Goal: Task Accomplishment & Management: Use online tool/utility

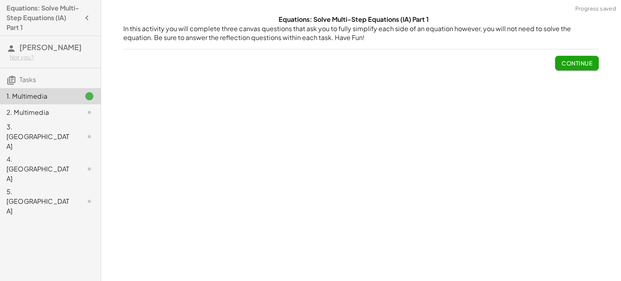
click at [591, 56] on button "Continue" at bounding box center [577, 63] width 44 height 15
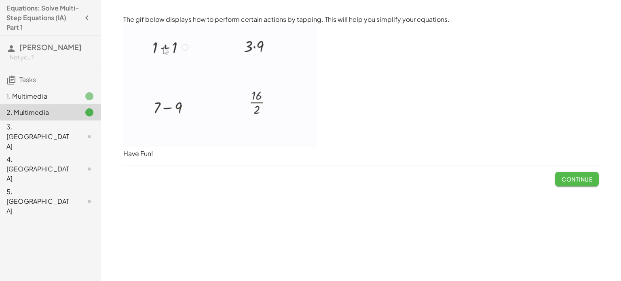
click at [580, 180] on span "Continue" at bounding box center [577, 179] width 31 height 7
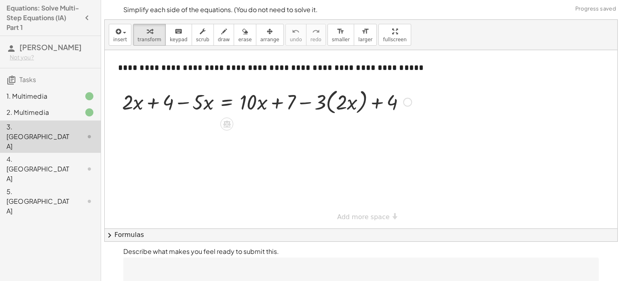
click at [130, 105] on div at bounding box center [267, 101] width 298 height 31
click at [228, 122] on icon at bounding box center [227, 124] width 8 height 8
click at [180, 174] on div at bounding box center [361, 139] width 513 height 178
click at [141, 104] on div at bounding box center [267, 101] width 298 height 31
click at [127, 105] on div at bounding box center [267, 101] width 298 height 31
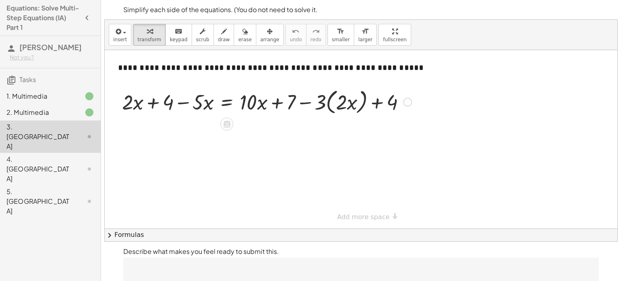
click at [127, 105] on div at bounding box center [267, 101] width 298 height 31
click at [162, 107] on div at bounding box center [267, 101] width 298 height 31
click at [166, 106] on div at bounding box center [267, 101] width 298 height 31
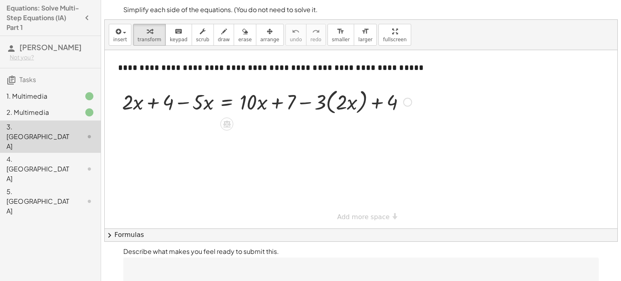
click at [136, 105] on div at bounding box center [267, 101] width 298 height 31
click at [169, 105] on div at bounding box center [267, 101] width 298 height 31
drag, startPoint x: 164, startPoint y: 103, endPoint x: 135, endPoint y: 103, distance: 28.7
click at [135, 103] on div at bounding box center [267, 101] width 298 height 31
drag, startPoint x: 133, startPoint y: 102, endPoint x: 168, endPoint y: 104, distance: 35.2
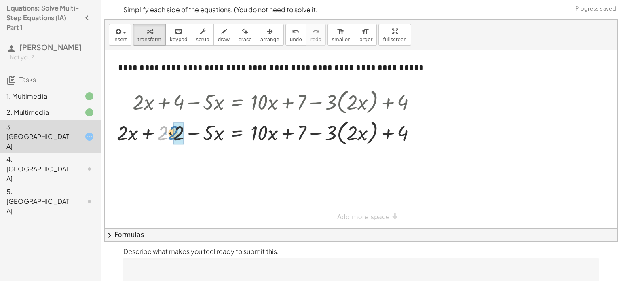
drag, startPoint x: 164, startPoint y: 132, endPoint x: 175, endPoint y: 132, distance: 11.3
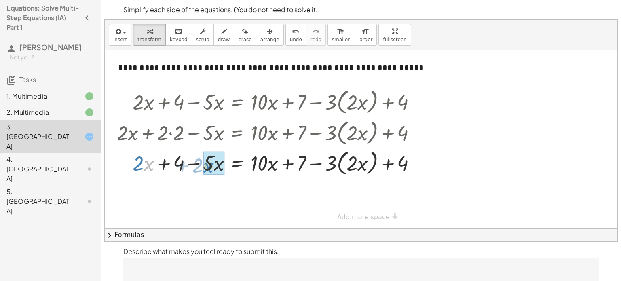
drag, startPoint x: 149, startPoint y: 168, endPoint x: 208, endPoint y: 170, distance: 59.5
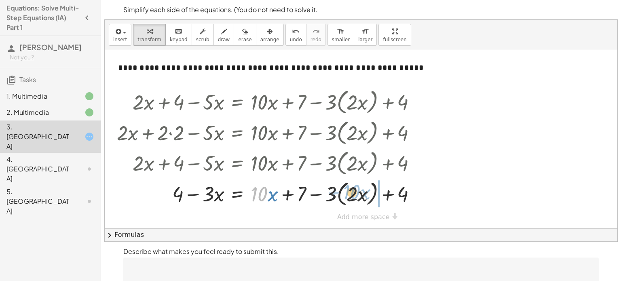
drag, startPoint x: 267, startPoint y: 196, endPoint x: 360, endPoint y: 195, distance: 93.4
click at [360, 195] on div at bounding box center [269, 193] width 313 height 31
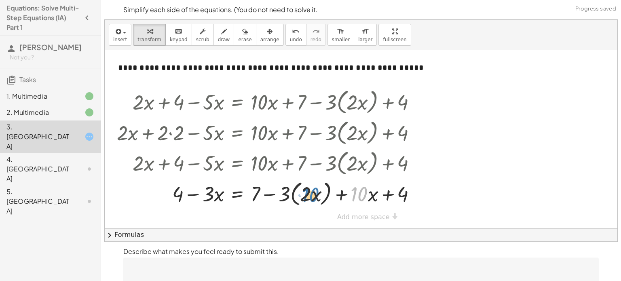
drag, startPoint x: 359, startPoint y: 195, endPoint x: 311, endPoint y: 196, distance: 48.5
click at [311, 196] on div at bounding box center [269, 193] width 313 height 31
click at [312, 196] on div at bounding box center [269, 193] width 313 height 31
drag, startPoint x: 314, startPoint y: 196, endPoint x: 372, endPoint y: 197, distance: 57.8
click at [372, 197] on div at bounding box center [269, 193] width 313 height 31
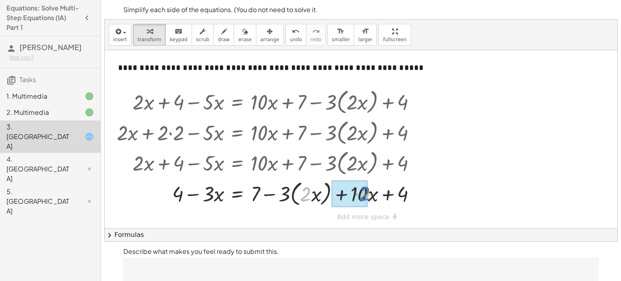
drag, startPoint x: 306, startPoint y: 195, endPoint x: 365, endPoint y: 194, distance: 59.1
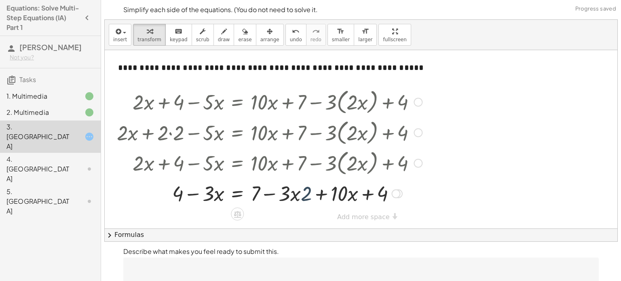
click at [309, 191] on div at bounding box center [269, 193] width 313 height 28
click at [290, 34] on div "undo" at bounding box center [296, 31] width 12 height 10
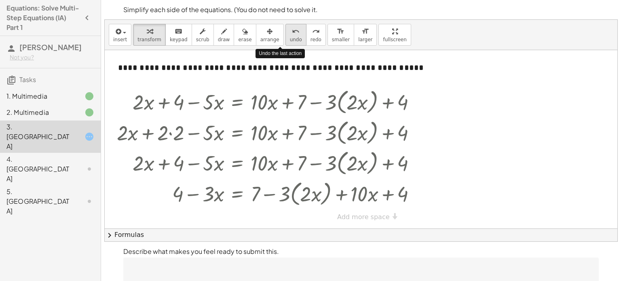
click at [290, 34] on div "undo" at bounding box center [296, 31] width 12 height 10
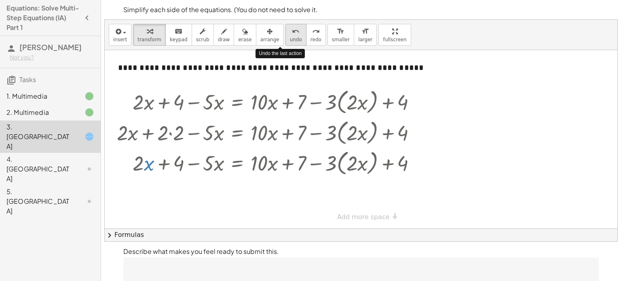
click at [290, 34] on div "undo" at bounding box center [296, 31] width 12 height 10
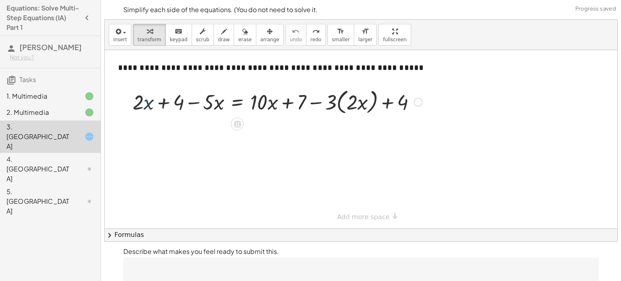
click at [148, 102] on div at bounding box center [278, 101] width 298 height 31
drag, startPoint x: 139, startPoint y: 108, endPoint x: 211, endPoint y: 108, distance: 72.0
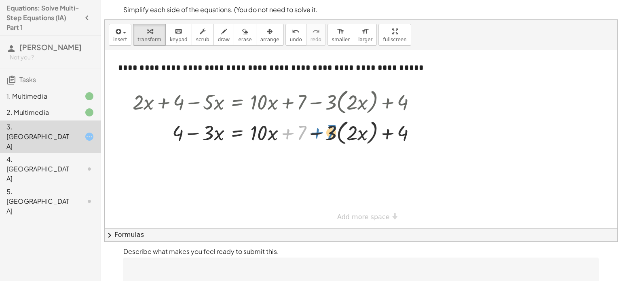
drag, startPoint x: 300, startPoint y: 132, endPoint x: 329, endPoint y: 131, distance: 29.5
click at [329, 131] on div at bounding box center [278, 132] width 298 height 31
drag, startPoint x: 294, startPoint y: 136, endPoint x: 396, endPoint y: 140, distance: 102.0
click at [396, 140] on div at bounding box center [278, 132] width 298 height 31
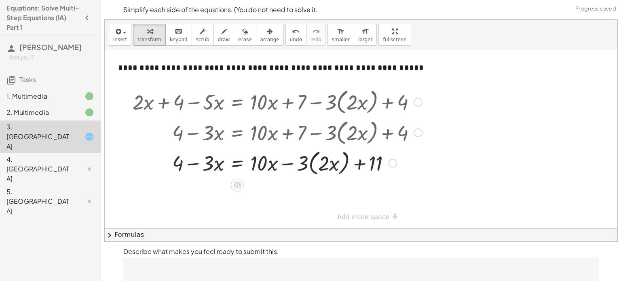
click at [389, 163] on div at bounding box center [393, 163] width 9 height 9
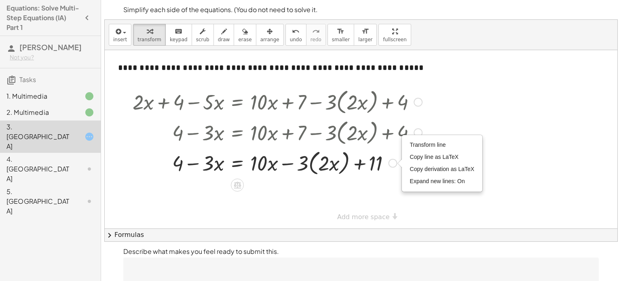
click at [391, 165] on div "Transform line Copy line as LaTeX Copy derivation as LaTeX Expand new lines: On" at bounding box center [393, 163] width 9 height 9
click at [322, 250] on p "Describe what makes you feel ready to submit this." at bounding box center [361, 252] width 476 height 10
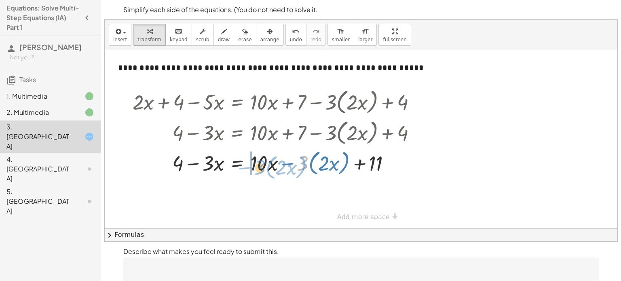
drag, startPoint x: 301, startPoint y: 165, endPoint x: 258, endPoint y: 169, distance: 43.1
click at [258, 169] on div at bounding box center [278, 162] width 298 height 31
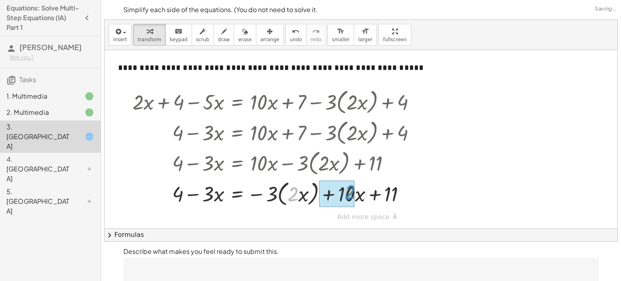
drag, startPoint x: 292, startPoint y: 196, endPoint x: 349, endPoint y: 194, distance: 57.5
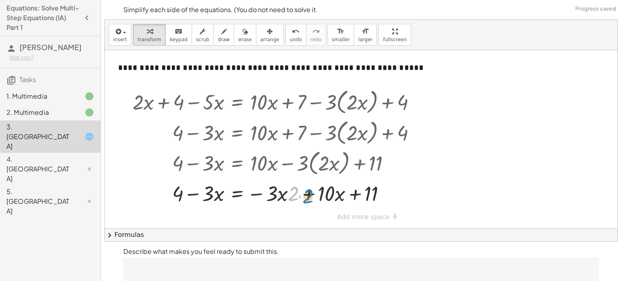
drag, startPoint x: 292, startPoint y: 194, endPoint x: 304, endPoint y: 195, distance: 12.2
click at [304, 195] on div at bounding box center [278, 193] width 298 height 28
click at [281, 200] on div at bounding box center [278, 193] width 298 height 28
drag, startPoint x: 276, startPoint y: 196, endPoint x: 359, endPoint y: 194, distance: 83.3
click at [359, 194] on div at bounding box center [278, 193] width 298 height 28
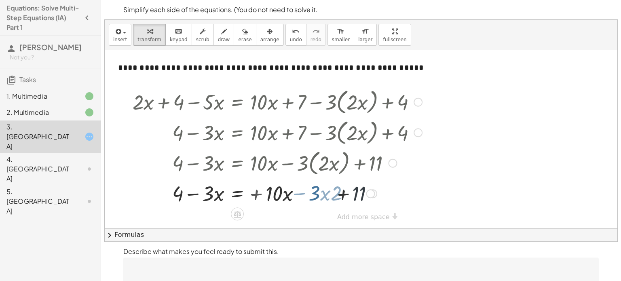
click at [359, 194] on div at bounding box center [278, 193] width 298 height 28
click at [373, 193] on div at bounding box center [370, 193] width 9 height 9
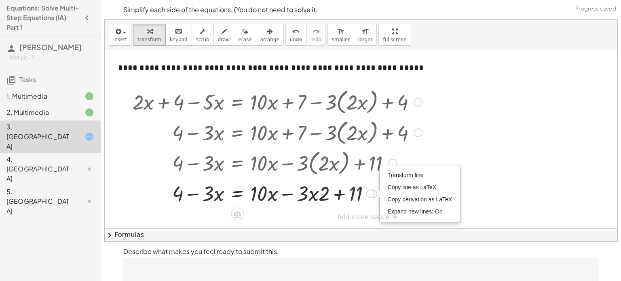
click at [367, 205] on div at bounding box center [278, 193] width 298 height 28
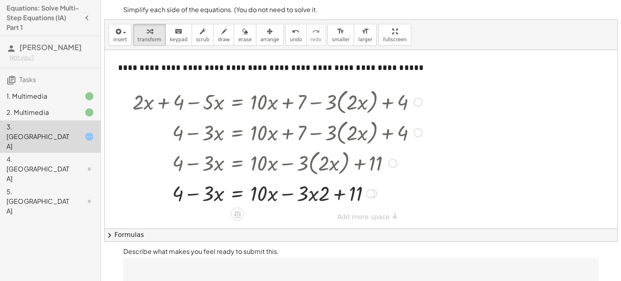
click at [375, 196] on div "Transform line Copy line as LaTeX Copy derivation as LaTeX Expand new lines: On" at bounding box center [372, 193] width 9 height 9
click at [375, 194] on div "Transform line Copy line as LaTeX Copy derivation as LaTeX Expand new lines: On" at bounding box center [372, 193] width 9 height 9
click at [376, 195] on div "Transform line Copy line as LaTeX Copy derivation as LaTeX Expand new lines: On" at bounding box center [372, 193] width 9 height 9
drag, startPoint x: 204, startPoint y: 197, endPoint x: 300, endPoint y: 194, distance: 95.9
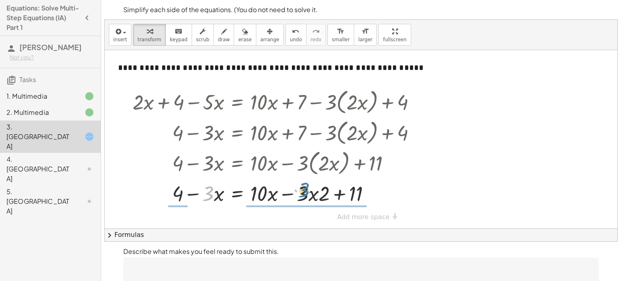
click at [300, 194] on div at bounding box center [278, 193] width 298 height 28
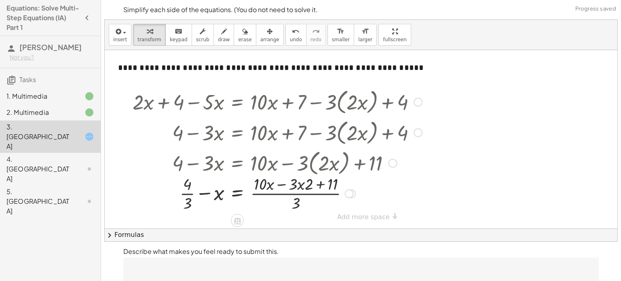
click at [188, 193] on div at bounding box center [278, 193] width 298 height 40
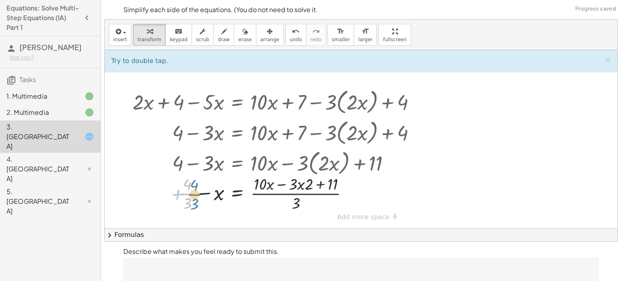
drag, startPoint x: 188, startPoint y: 193, endPoint x: 194, endPoint y: 193, distance: 6.1
click at [194, 193] on div at bounding box center [278, 193] width 298 height 40
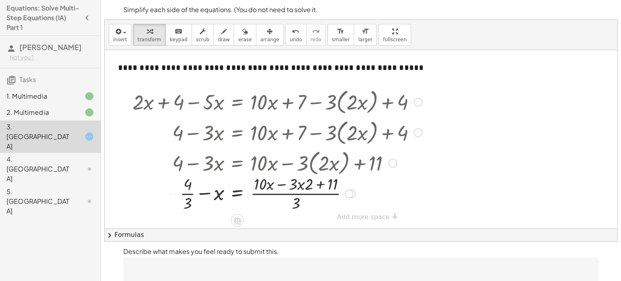
click at [194, 193] on div at bounding box center [278, 193] width 298 height 40
click at [159, 194] on div at bounding box center [278, 193] width 298 height 40
click at [295, 186] on div at bounding box center [278, 193] width 298 height 40
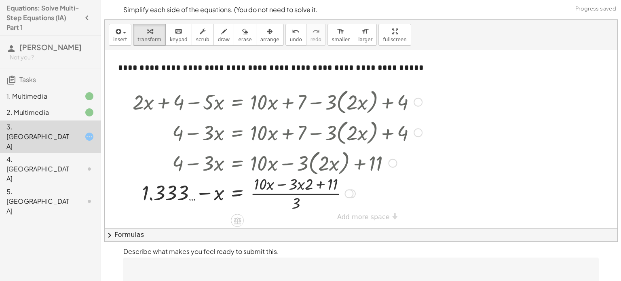
click at [295, 186] on div at bounding box center [278, 193] width 298 height 40
click at [294, 194] on div at bounding box center [278, 193] width 298 height 40
click at [296, 203] on div at bounding box center [278, 193] width 298 height 40
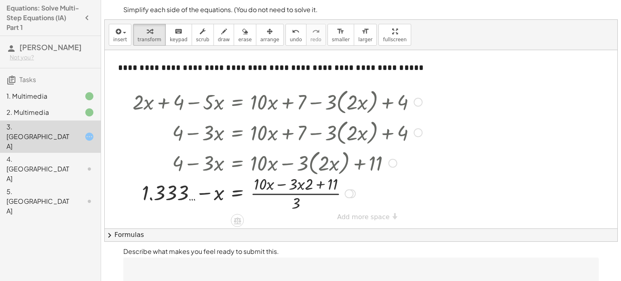
click at [297, 188] on div at bounding box center [278, 193] width 298 height 40
click at [298, 195] on div at bounding box center [278, 193] width 298 height 40
drag, startPoint x: 294, startPoint y: 179, endPoint x: 298, endPoint y: 198, distance: 19.4
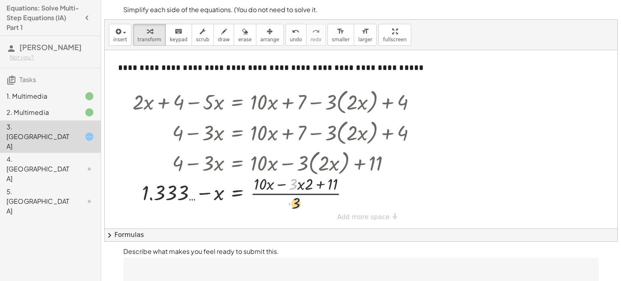
click at [298, 198] on div at bounding box center [278, 193] width 298 height 40
click at [292, 27] on icon "undo" at bounding box center [296, 32] width 8 height 10
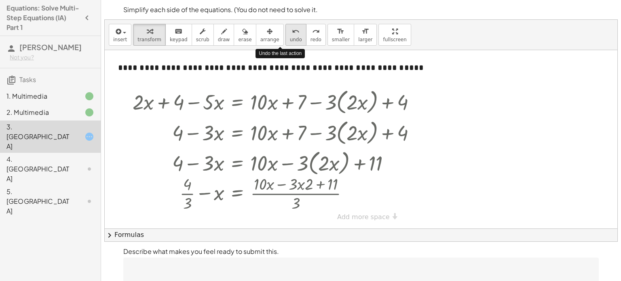
click at [292, 27] on icon "undo" at bounding box center [296, 32] width 8 height 10
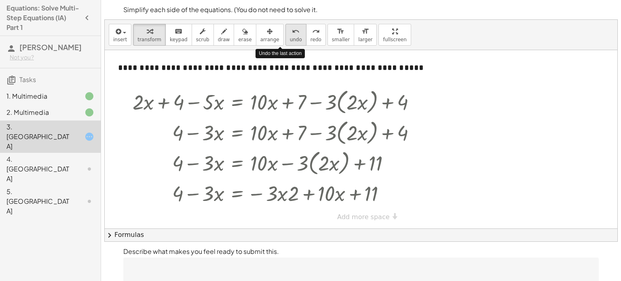
click at [292, 27] on icon "undo" at bounding box center [296, 32] width 8 height 10
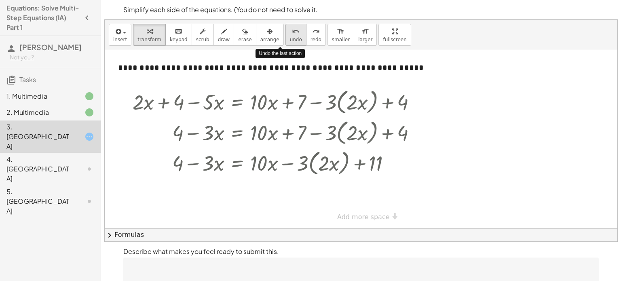
click at [292, 27] on icon "undo" at bounding box center [296, 32] width 8 height 10
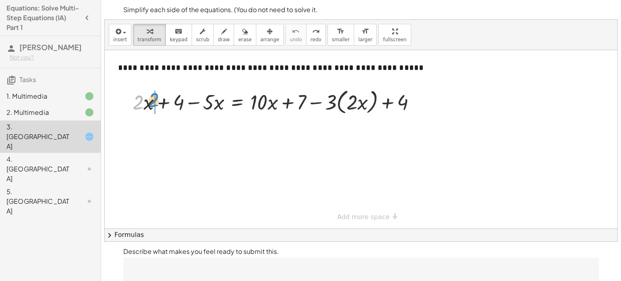
drag, startPoint x: 136, startPoint y: 104, endPoint x: 140, endPoint y: 103, distance: 4.2
click at [140, 103] on div at bounding box center [278, 101] width 298 height 31
drag, startPoint x: 178, startPoint y: 108, endPoint x: 174, endPoint y: 106, distance: 4.4
click at [174, 106] on div at bounding box center [278, 101] width 298 height 31
drag, startPoint x: 137, startPoint y: 102, endPoint x: 144, endPoint y: 95, distance: 9.2
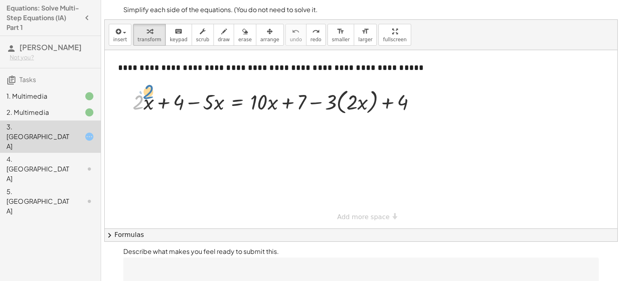
click at [144, 95] on div at bounding box center [278, 101] width 298 height 31
drag, startPoint x: 262, startPoint y: 106, endPoint x: 274, endPoint y: 105, distance: 11.8
click at [274, 105] on div at bounding box center [278, 101] width 298 height 31
drag, startPoint x: 405, startPoint y: 103, endPoint x: 342, endPoint y: 107, distance: 62.8
click at [342, 107] on div at bounding box center [278, 101] width 298 height 31
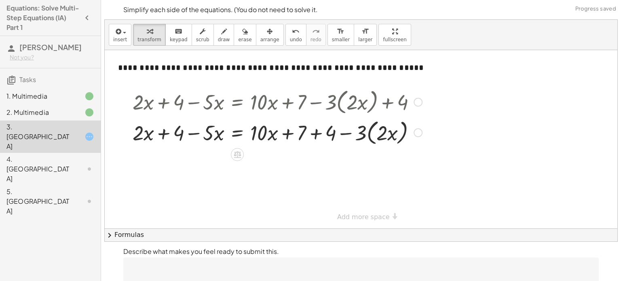
click at [343, 132] on div at bounding box center [278, 132] width 298 height 31
click at [360, 133] on div at bounding box center [278, 132] width 298 height 31
drag, startPoint x: 360, startPoint y: 133, endPoint x: 368, endPoint y: 137, distance: 9.0
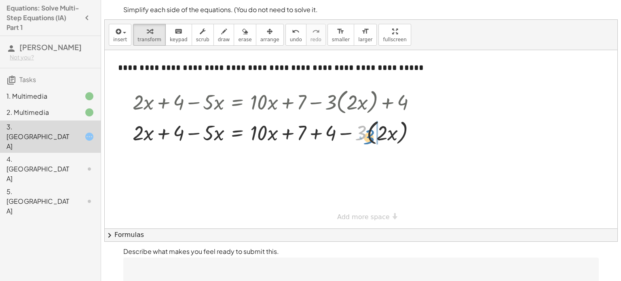
click at [368, 137] on div at bounding box center [278, 132] width 298 height 31
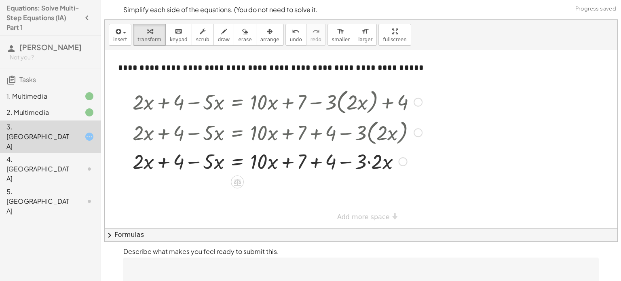
click at [357, 160] on div at bounding box center [278, 161] width 298 height 28
click at [347, 162] on div at bounding box center [278, 161] width 298 height 28
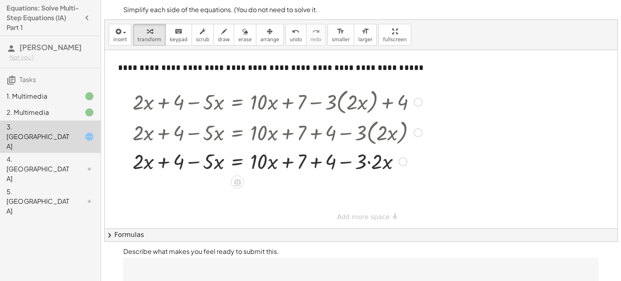
click at [347, 162] on div at bounding box center [278, 161] width 298 height 28
drag, startPoint x: 334, startPoint y: 163, endPoint x: 373, endPoint y: 164, distance: 39.3
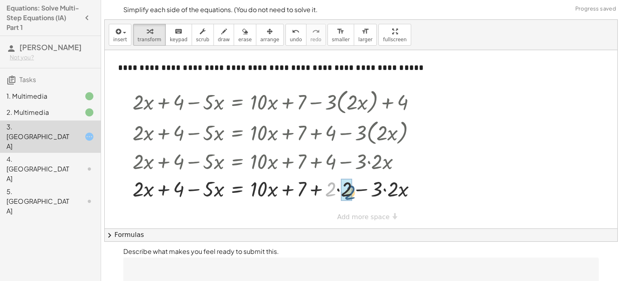
drag, startPoint x: 332, startPoint y: 185, endPoint x: 352, endPoint y: 188, distance: 20.1
click at [352, 188] on div at bounding box center [278, 189] width 298 height 28
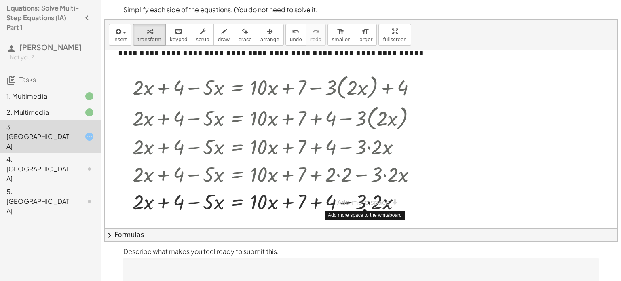
scroll to position [15, 0]
click at [359, 201] on div "**********" at bounding box center [361, 125] width 513 height 178
drag, startPoint x: 303, startPoint y: 203, endPoint x: 334, endPoint y: 204, distance: 31.2
drag, startPoint x: 334, startPoint y: 203, endPoint x: 336, endPoint y: 207, distance: 4.2
click at [336, 207] on div at bounding box center [278, 202] width 298 height 28
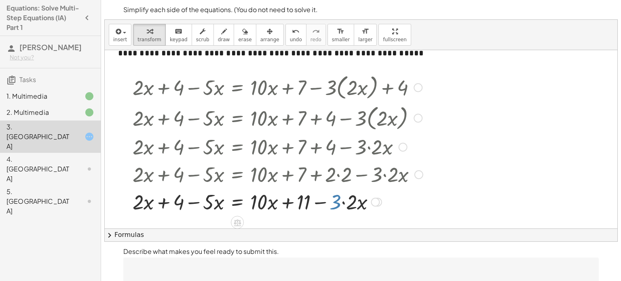
click at [336, 207] on div at bounding box center [278, 202] width 298 height 28
drag, startPoint x: 336, startPoint y: 207, endPoint x: 303, endPoint y: 207, distance: 33.2
click at [303, 207] on div at bounding box center [278, 202] width 298 height 28
drag, startPoint x: 257, startPoint y: 200, endPoint x: 319, endPoint y: 199, distance: 62.3
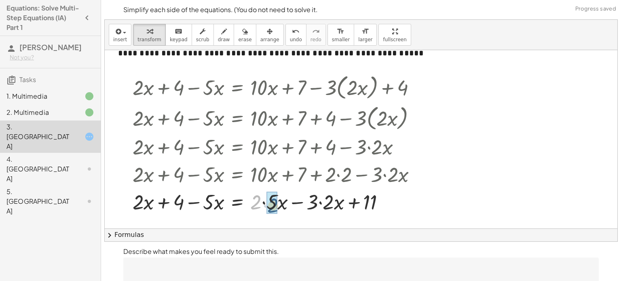
drag, startPoint x: 255, startPoint y: 205, endPoint x: 272, endPoint y: 208, distance: 17.2
drag, startPoint x: 330, startPoint y: 204, endPoint x: 319, endPoint y: 201, distance: 11.3
click at [319, 201] on div at bounding box center [278, 202] width 298 height 28
drag, startPoint x: 312, startPoint y: 205, endPoint x: 329, endPoint y: 206, distance: 17.0
click at [262, 199] on div at bounding box center [278, 202] width 298 height 28
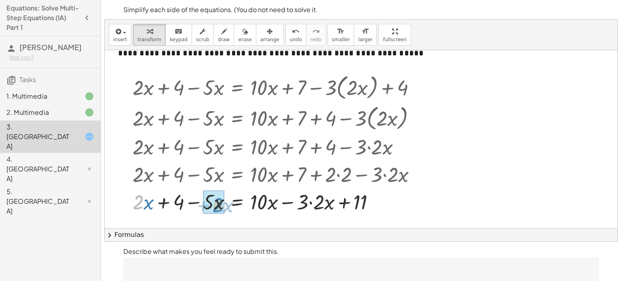
drag, startPoint x: 142, startPoint y: 201, endPoint x: 221, endPoint y: 204, distance: 79.7
click at [114, 235] on span "chevron_right" at bounding box center [110, 236] width 10 height 10
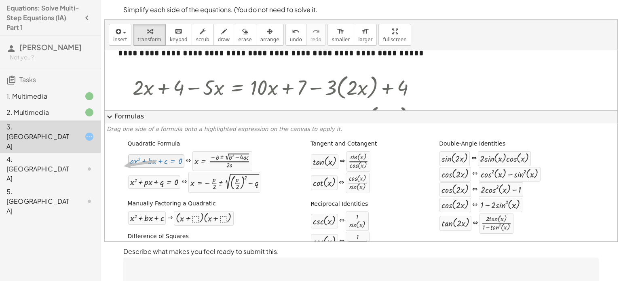
drag, startPoint x: 157, startPoint y: 162, endPoint x: 155, endPoint y: 112, distance: 49.8
drag, startPoint x: 142, startPoint y: 154, endPoint x: 222, endPoint y: 100, distance: 96.7
drag, startPoint x: 149, startPoint y: 185, endPoint x: 457, endPoint y: 83, distance: 324.7
click at [258, 86] on div at bounding box center [278, 87] width 298 height 31
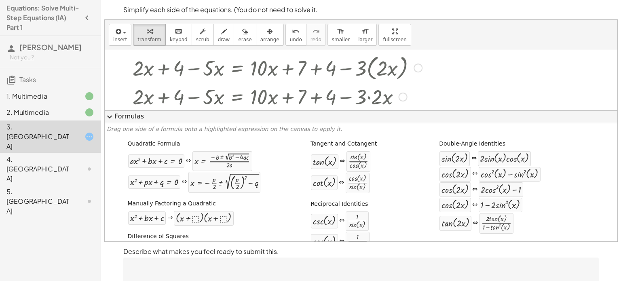
scroll to position [159, 0]
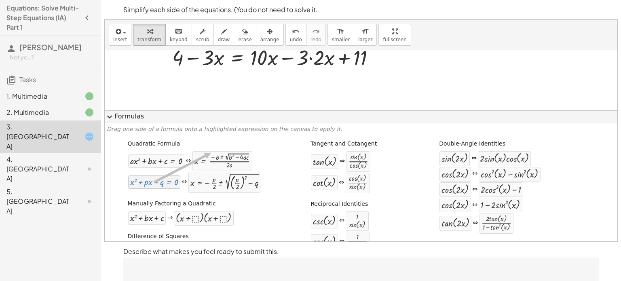
drag, startPoint x: 167, startPoint y: 182, endPoint x: 210, endPoint y: 153, distance: 51.5
drag, startPoint x: 174, startPoint y: 163, endPoint x: 224, endPoint y: 145, distance: 53.0
drag, startPoint x: 155, startPoint y: 222, endPoint x: 249, endPoint y: 69, distance: 179.9
drag, startPoint x: 191, startPoint y: 214, endPoint x: 264, endPoint y: 61, distance: 169.3
drag, startPoint x: 330, startPoint y: 184, endPoint x: 271, endPoint y: 70, distance: 128.4
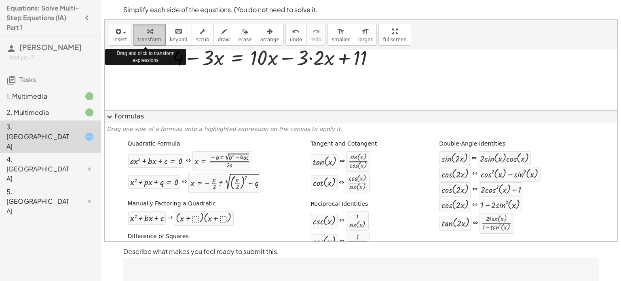
click at [135, 36] on button "transform" at bounding box center [149, 35] width 33 height 22
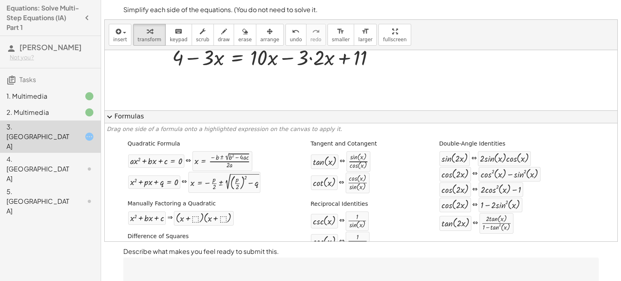
click at [112, 121] on span "expand_more" at bounding box center [110, 117] width 10 height 10
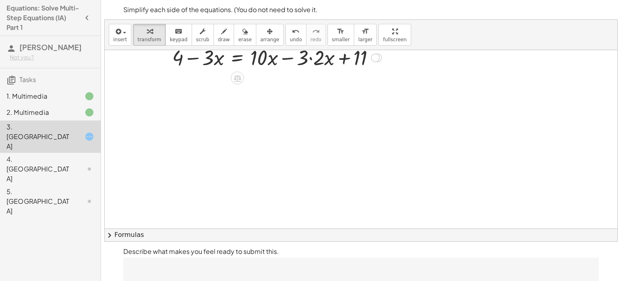
click at [182, 59] on div at bounding box center [278, 57] width 298 height 28
click at [150, 38] on span "transform" at bounding box center [150, 40] width 24 height 6
drag, startPoint x: 214, startPoint y: 61, endPoint x: 206, endPoint y: 62, distance: 8.1
click at [206, 62] on div at bounding box center [278, 57] width 298 height 28
drag, startPoint x: 208, startPoint y: 59, endPoint x: 180, endPoint y: 61, distance: 28.3
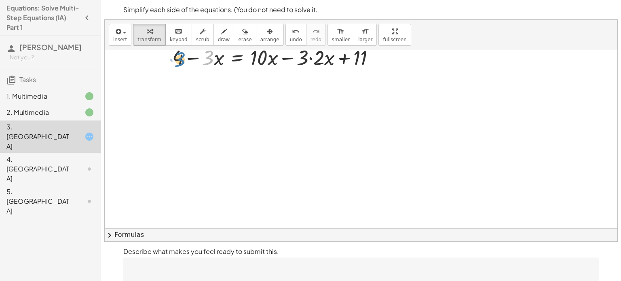
click at [180, 61] on div at bounding box center [278, 57] width 298 height 28
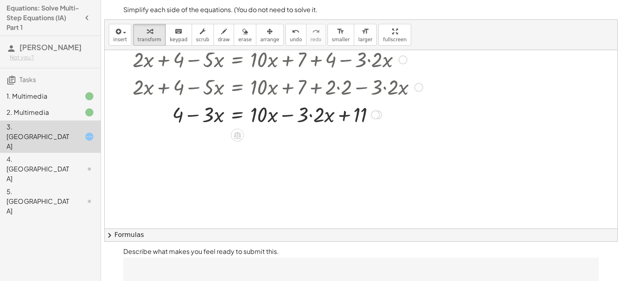
scroll to position [101, 0]
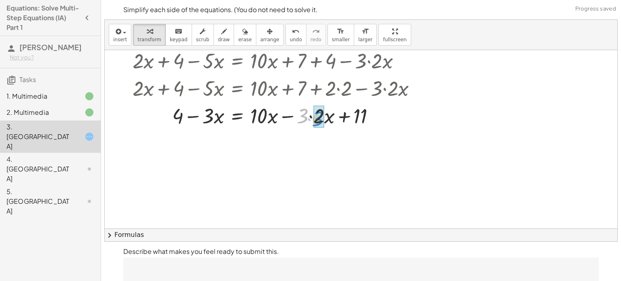
drag, startPoint x: 304, startPoint y: 112, endPoint x: 319, endPoint y: 115, distance: 15.2
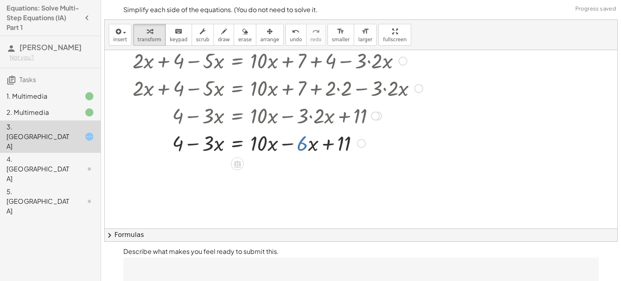
click at [299, 146] on div at bounding box center [278, 143] width 298 height 28
drag, startPoint x: 256, startPoint y: 148, endPoint x: 307, endPoint y: 151, distance: 51.5
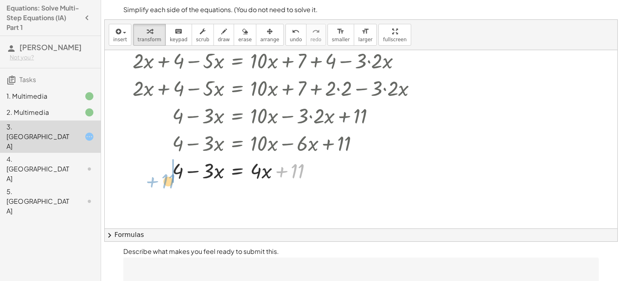
drag, startPoint x: 301, startPoint y: 169, endPoint x: 202, endPoint y: 161, distance: 99.9
click at [202, 161] on div at bounding box center [278, 171] width 298 height 28
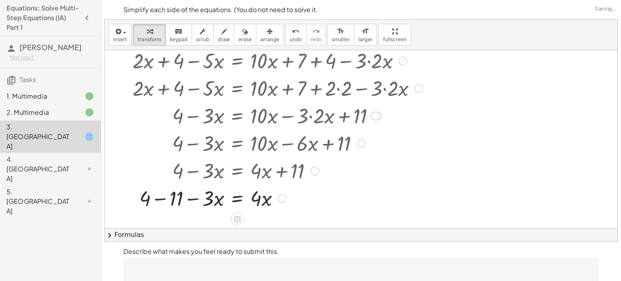
click at [182, 169] on div at bounding box center [310, 171] width 298 height 28
click at [170, 200] on div at bounding box center [278, 198] width 298 height 28
drag, startPoint x: 257, startPoint y: 201, endPoint x: 207, endPoint y: 200, distance: 50.6
click at [207, 200] on div at bounding box center [278, 198] width 298 height 28
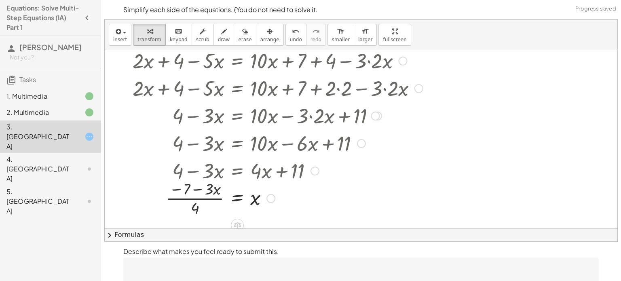
click at [203, 197] on div at bounding box center [278, 198] width 298 height 40
click at [210, 190] on div at bounding box center [278, 198] width 298 height 40
click at [194, 208] on div at bounding box center [278, 198] width 298 height 40
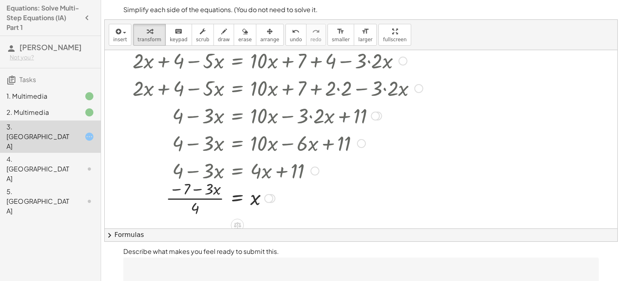
click at [194, 208] on div at bounding box center [278, 198] width 298 height 40
drag, startPoint x: 194, startPoint y: 208, endPoint x: 247, endPoint y: 200, distance: 53.3
click at [247, 200] on div at bounding box center [278, 198] width 298 height 40
drag, startPoint x: 268, startPoint y: 202, endPoint x: 222, endPoint y: 202, distance: 46.5
click at [222, 202] on div at bounding box center [278, 198] width 298 height 28
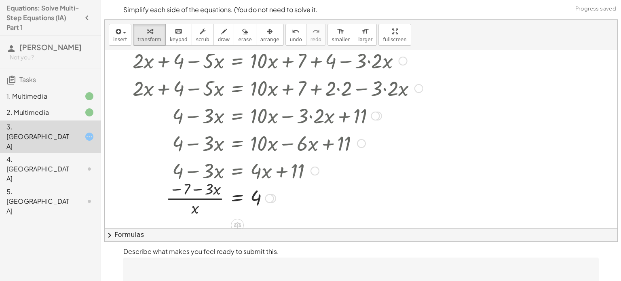
click at [200, 197] on div at bounding box center [278, 198] width 298 height 40
drag, startPoint x: 193, startPoint y: 209, endPoint x: 270, endPoint y: 203, distance: 77.5
click at [270, 203] on div at bounding box center [278, 198] width 298 height 40
click at [239, 196] on div at bounding box center [278, 198] width 298 height 28
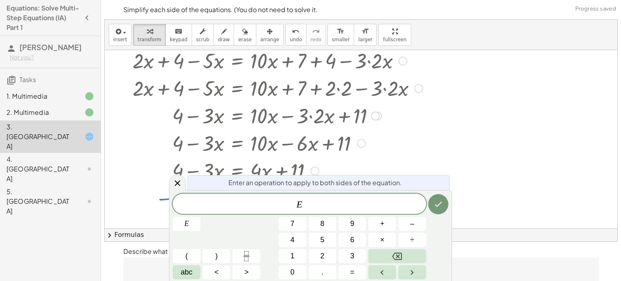
click at [452, 184] on div at bounding box center [361, 128] width 513 height 358
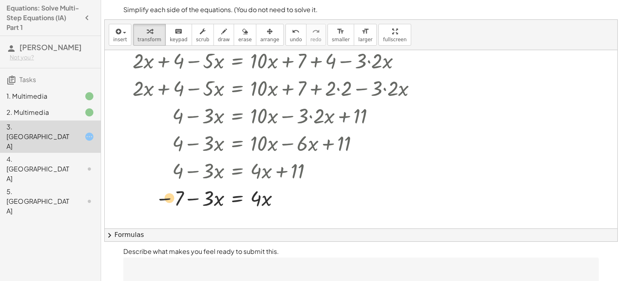
drag, startPoint x: 166, startPoint y: 198, endPoint x: 157, endPoint y: 197, distance: 9.8
click at [157, 197] on div at bounding box center [278, 198] width 298 height 28
drag, startPoint x: 199, startPoint y: 200, endPoint x: 194, endPoint y: 201, distance: 5.9
click at [194, 201] on div at bounding box center [278, 198] width 298 height 28
drag, startPoint x: 210, startPoint y: 200, endPoint x: 259, endPoint y: 199, distance: 48.9
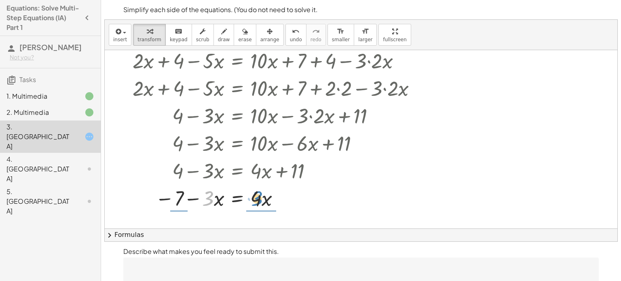
click at [259, 199] on div at bounding box center [278, 198] width 298 height 28
click at [262, 196] on div at bounding box center [278, 198] width 298 height 40
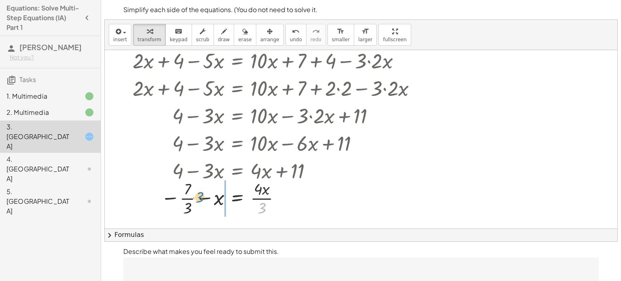
drag, startPoint x: 263, startPoint y: 212, endPoint x: 201, endPoint y: 201, distance: 63.2
click at [201, 201] on div at bounding box center [278, 198] width 298 height 40
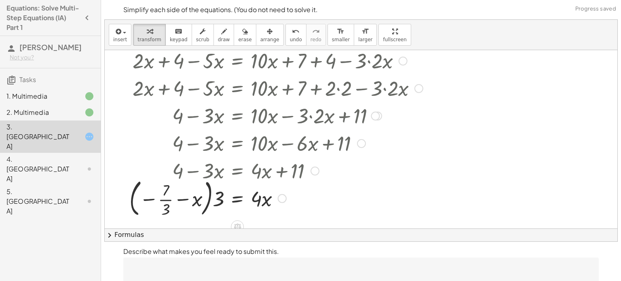
click at [195, 199] on div at bounding box center [276, 198] width 302 height 44
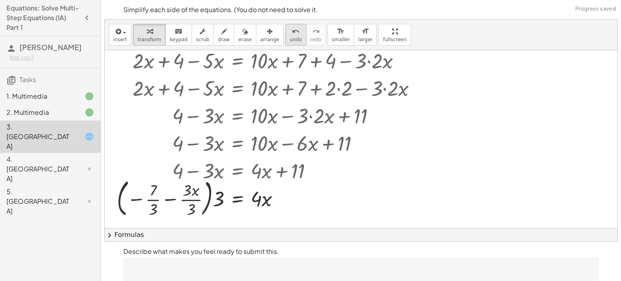
click at [288, 38] on button "undo undo" at bounding box center [296, 35] width 21 height 22
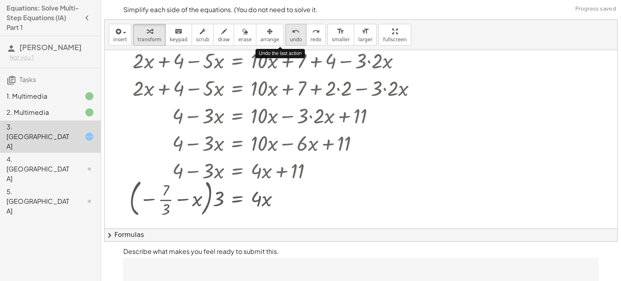
click at [288, 38] on button "undo undo" at bounding box center [296, 35] width 21 height 22
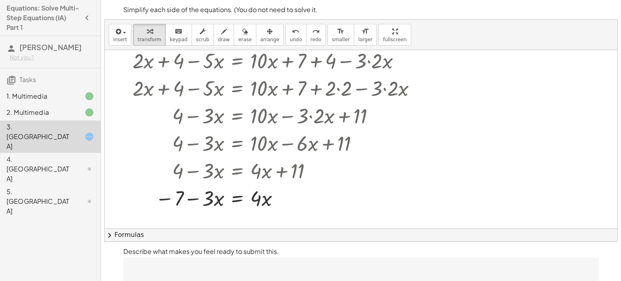
click at [192, 250] on p "Describe what makes you feel ready to submit this." at bounding box center [361, 252] width 476 height 10
click at [171, 255] on p "Describe what makes you feel ready to submit this." at bounding box center [361, 252] width 476 height 10
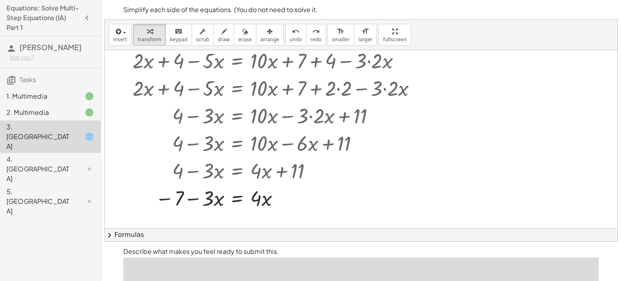
click at [171, 268] on textarea at bounding box center [361, 274] width 476 height 32
type textarea "*"
type textarea "**********"
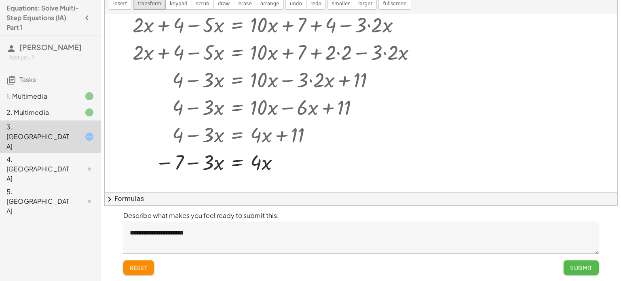
click at [590, 264] on span "Submit" at bounding box center [581, 267] width 22 height 7
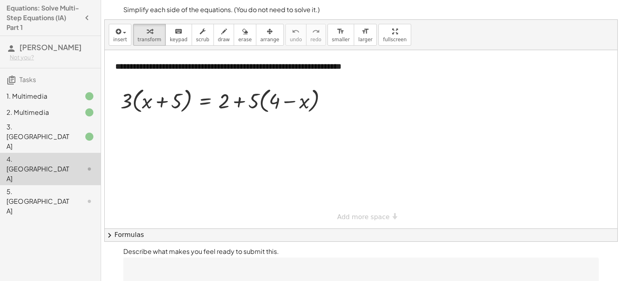
scroll to position [2, 0]
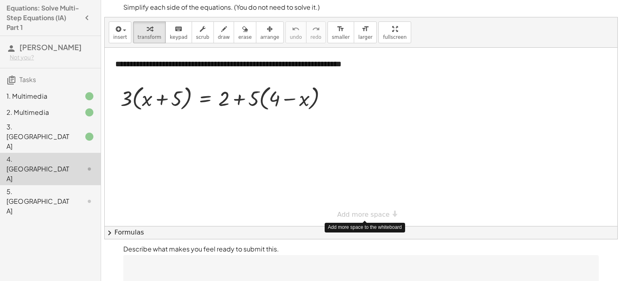
click at [341, 214] on div "**********" at bounding box center [361, 137] width 513 height 178
drag, startPoint x: 149, startPoint y: 100, endPoint x: 180, endPoint y: 100, distance: 31.1
click at [180, 100] on div at bounding box center [226, 98] width 221 height 31
click at [162, 99] on div at bounding box center [226, 98] width 221 height 31
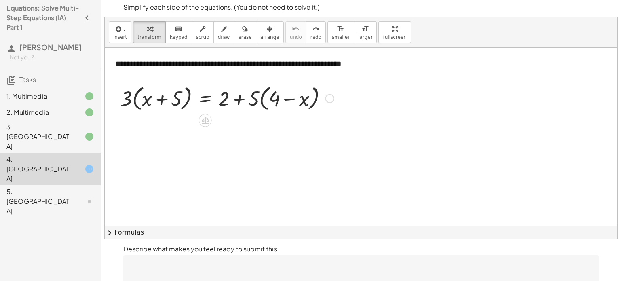
click at [241, 98] on div at bounding box center [226, 98] width 221 height 31
click at [291, 98] on div at bounding box center [226, 98] width 221 height 31
drag, startPoint x: 278, startPoint y: 101, endPoint x: 307, endPoint y: 103, distance: 28.8
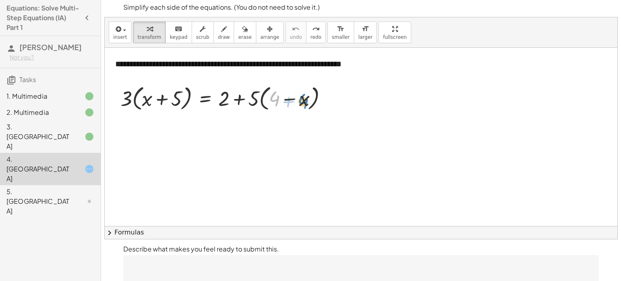
click at [307, 103] on div at bounding box center [226, 98] width 221 height 31
click at [262, 95] on div at bounding box center [226, 98] width 221 height 31
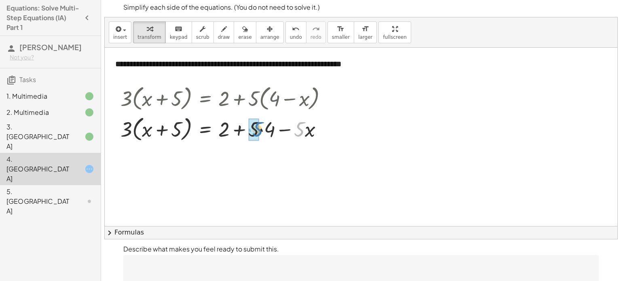
drag, startPoint x: 299, startPoint y: 129, endPoint x: 257, endPoint y: 129, distance: 42.5
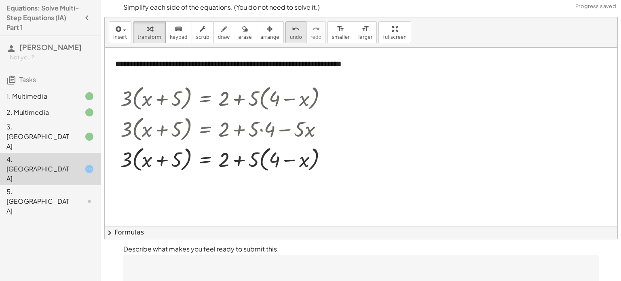
click at [290, 36] on span "undo" at bounding box center [296, 37] width 12 height 6
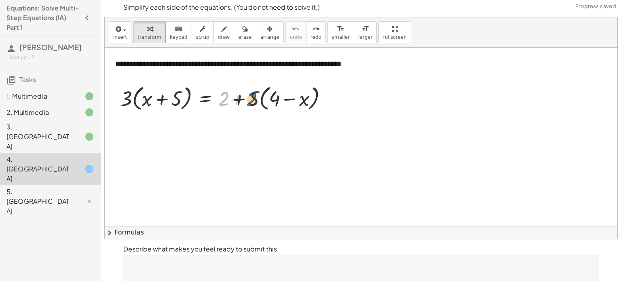
drag, startPoint x: 224, startPoint y: 103, endPoint x: 255, endPoint y: 103, distance: 31.1
click at [255, 103] on div at bounding box center [226, 98] width 221 height 31
click at [239, 99] on div at bounding box center [226, 98] width 221 height 31
drag, startPoint x: 257, startPoint y: 102, endPoint x: 229, endPoint y: 103, distance: 27.9
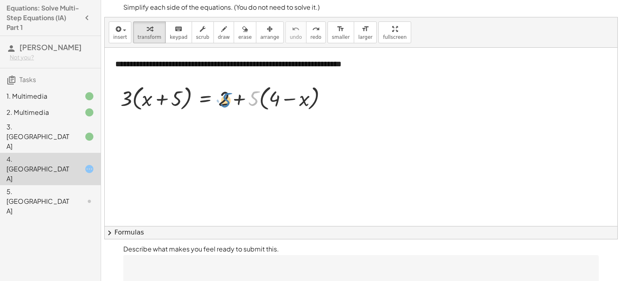
click at [229, 103] on div at bounding box center [226, 98] width 221 height 31
drag, startPoint x: 129, startPoint y: 97, endPoint x: 146, endPoint y: 99, distance: 17.1
click at [146, 99] on div at bounding box center [226, 98] width 221 height 31
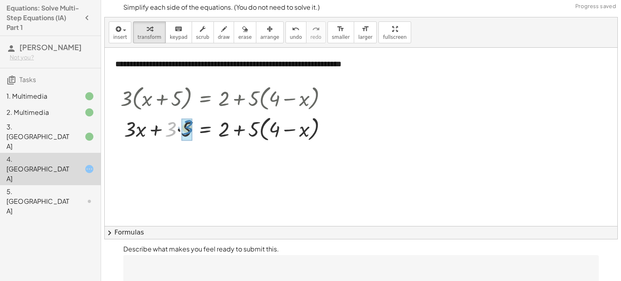
drag, startPoint x: 171, startPoint y: 131, endPoint x: 187, endPoint y: 129, distance: 16.7
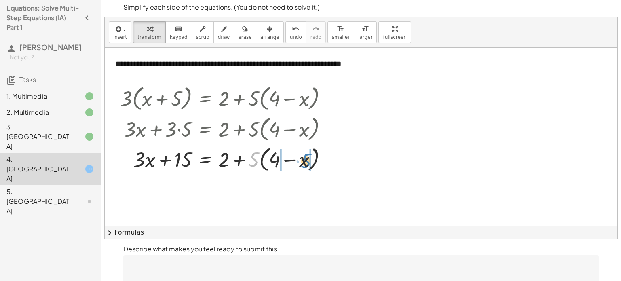
drag, startPoint x: 253, startPoint y: 163, endPoint x: 305, endPoint y: 164, distance: 52.2
click at [305, 164] on div at bounding box center [226, 159] width 221 height 31
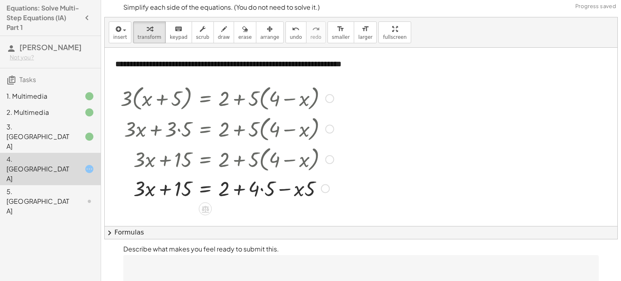
click at [269, 191] on div at bounding box center [226, 188] width 221 height 28
drag, startPoint x: 227, startPoint y: 190, endPoint x: 264, endPoint y: 187, distance: 36.9
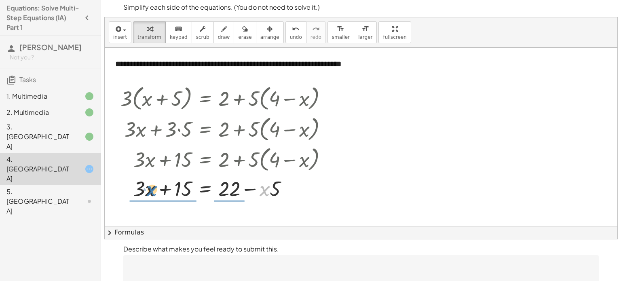
drag, startPoint x: 267, startPoint y: 190, endPoint x: 153, endPoint y: 190, distance: 114.0
click at [153, 190] on div at bounding box center [226, 188] width 221 height 28
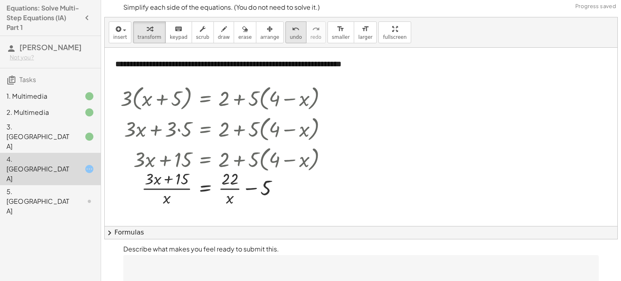
click at [290, 38] on span "undo" at bounding box center [296, 37] width 12 height 6
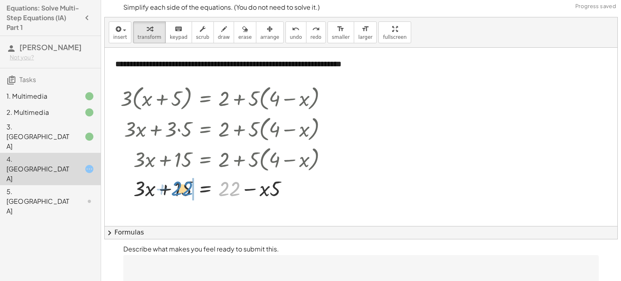
drag, startPoint x: 231, startPoint y: 180, endPoint x: 186, endPoint y: 180, distance: 45.7
click at [186, 180] on div at bounding box center [227, 188] width 239 height 28
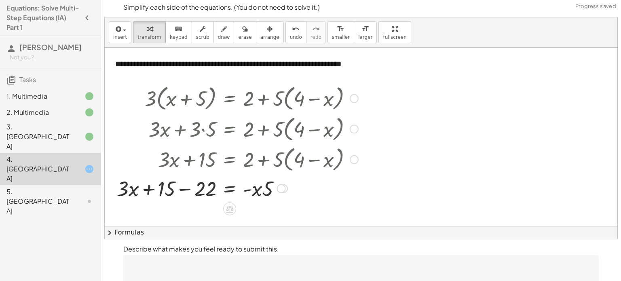
click at [195, 191] on div at bounding box center [238, 188] width 250 height 28
drag, startPoint x: 258, startPoint y: 191, endPoint x: 279, endPoint y: 190, distance: 21.5
click at [279, 190] on div at bounding box center [251, 188] width 221 height 28
click at [249, 188] on div at bounding box center [251, 188] width 221 height 28
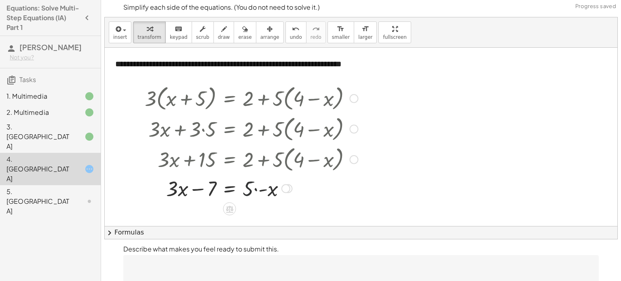
click at [249, 188] on div at bounding box center [251, 188] width 221 height 28
click at [263, 189] on div at bounding box center [251, 188] width 221 height 28
drag, startPoint x: 262, startPoint y: 190, endPoint x: 269, endPoint y: 170, distance: 20.8
click at [230, 99] on div "· 3 · ( + x + 5 ) = + 2 + · 5 · ( + 4 − x ) + · 3 · x + · 3 · 5 = + 2 + · 5 · (…" at bounding box center [230, 99] width 0 height 0
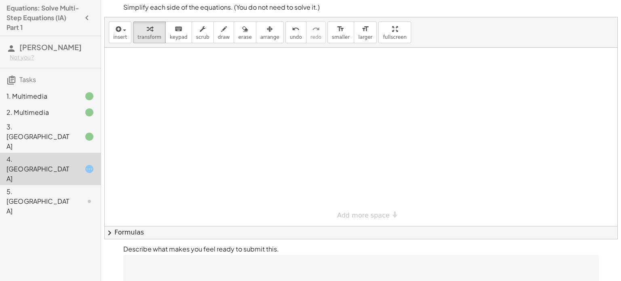
scroll to position [36, 0]
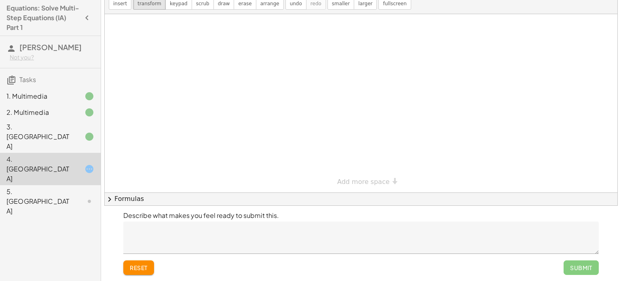
click at [566, 263] on div "Submit" at bounding box center [581, 267] width 35 height 15
click at [441, 219] on p "Describe what makes you feel ready to submit this." at bounding box center [361, 216] width 476 height 10
click at [354, 231] on textarea at bounding box center [361, 238] width 476 height 32
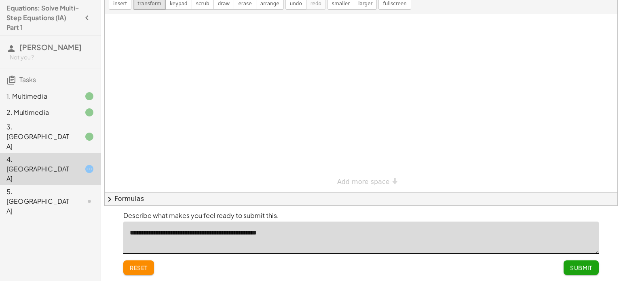
type textarea "**********"
click at [584, 269] on span "Submit" at bounding box center [581, 267] width 22 height 7
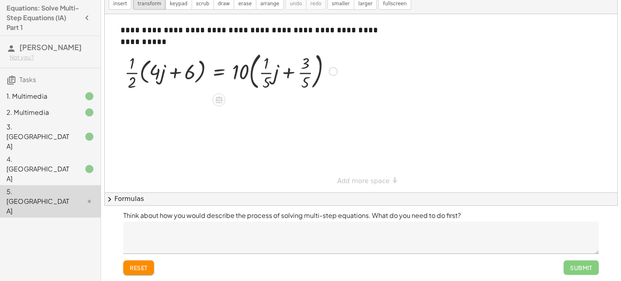
click at [155, 69] on div at bounding box center [231, 71] width 221 height 44
click at [132, 74] on div at bounding box center [231, 71] width 221 height 44
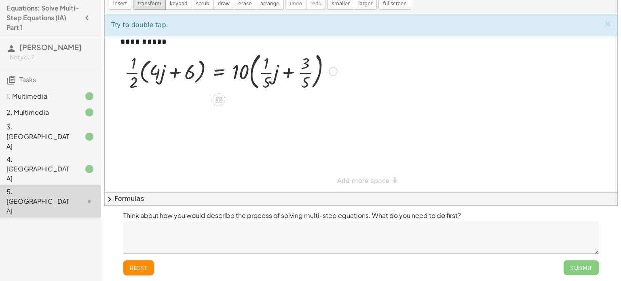
click at [132, 74] on div at bounding box center [231, 71] width 221 height 44
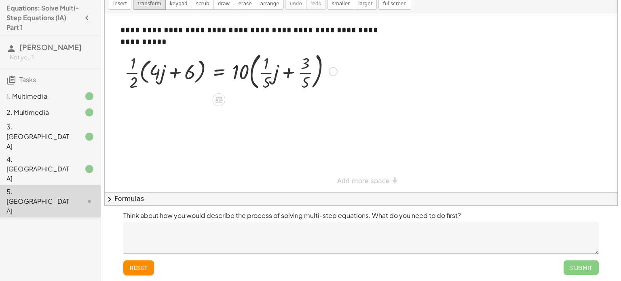
click at [132, 74] on div at bounding box center [231, 71] width 221 height 44
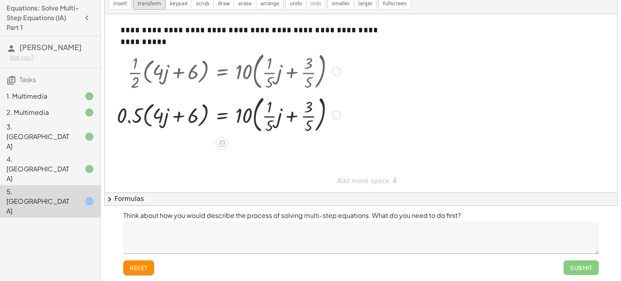
click at [190, 115] on div at bounding box center [229, 115] width 232 height 44
click at [180, 117] on div at bounding box center [229, 115] width 232 height 44
click at [271, 115] on div at bounding box center [229, 115] width 232 height 44
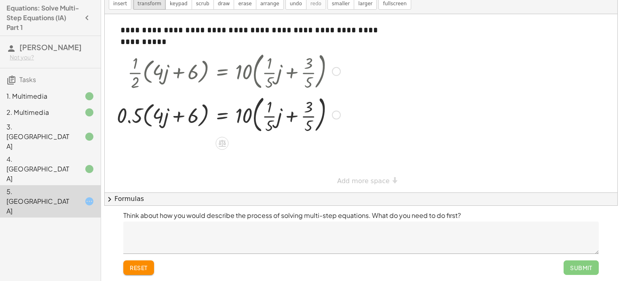
click at [271, 115] on div at bounding box center [229, 115] width 232 height 44
click at [315, 115] on div at bounding box center [234, 115] width 243 height 44
click at [305, 116] on div at bounding box center [240, 114] width 254 height 31
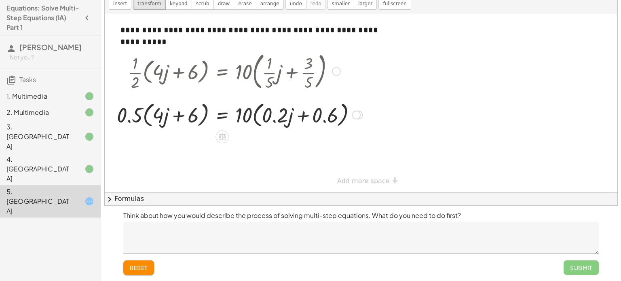
click at [239, 114] on div at bounding box center [240, 114] width 254 height 31
click at [250, 117] on div at bounding box center [240, 114] width 254 height 31
click at [256, 115] on div at bounding box center [240, 114] width 254 height 31
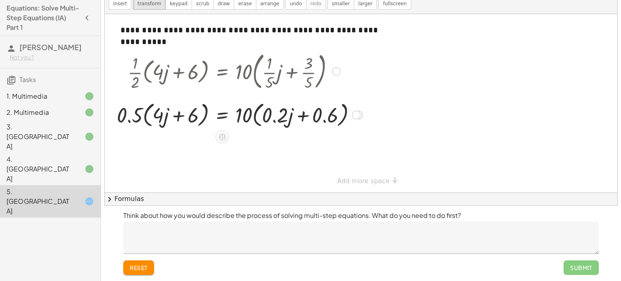
click at [256, 115] on div at bounding box center [240, 114] width 254 height 31
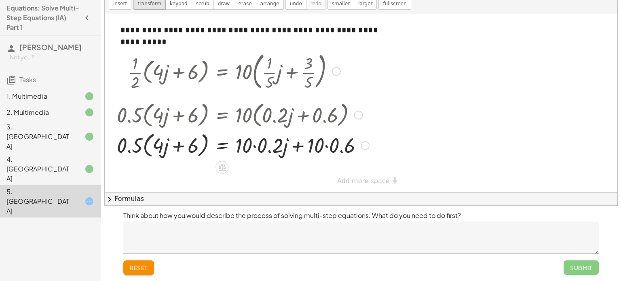
click at [145, 144] on div at bounding box center [243, 144] width 260 height 31
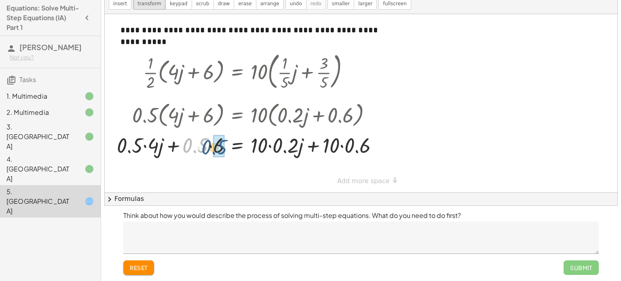
drag, startPoint x: 199, startPoint y: 146, endPoint x: 214, endPoint y: 148, distance: 15.8
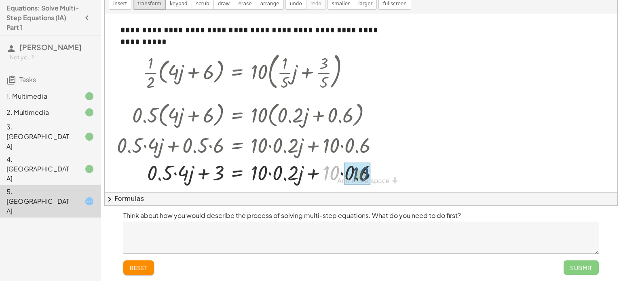
drag, startPoint x: 334, startPoint y: 172, endPoint x: 364, endPoint y: 173, distance: 30.0
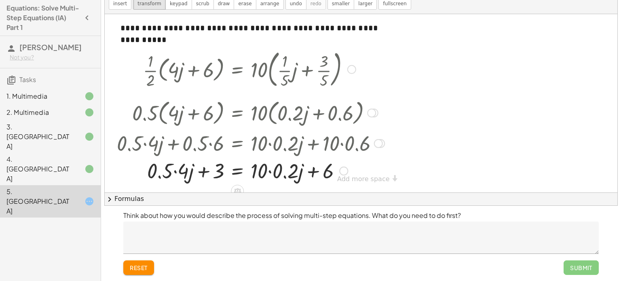
scroll to position [2, 0]
click at [364, 180] on div "**********" at bounding box center [361, 102] width 513 height 178
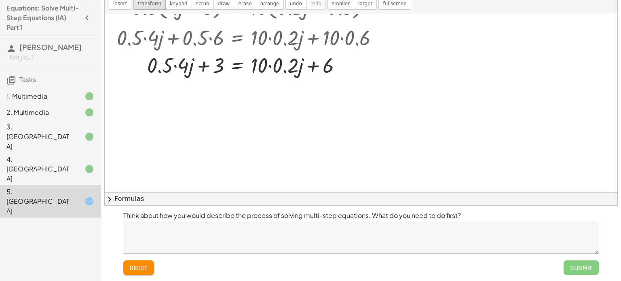
scroll to position [108, 0]
drag, startPoint x: 262, startPoint y: 62, endPoint x: 292, endPoint y: 65, distance: 30.5
drag, startPoint x: 155, startPoint y: 66, endPoint x: 176, endPoint y: 65, distance: 21.4
click at [176, 65] on div at bounding box center [251, 65] width 276 height 28
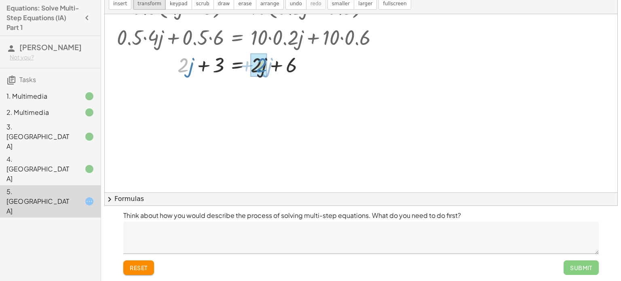
drag, startPoint x: 186, startPoint y: 67, endPoint x: 264, endPoint y: 66, distance: 78.1
drag, startPoint x: 221, startPoint y: 93, endPoint x: 260, endPoint y: 92, distance: 38.4
click at [260, 92] on div at bounding box center [251, 91] width 276 height 27
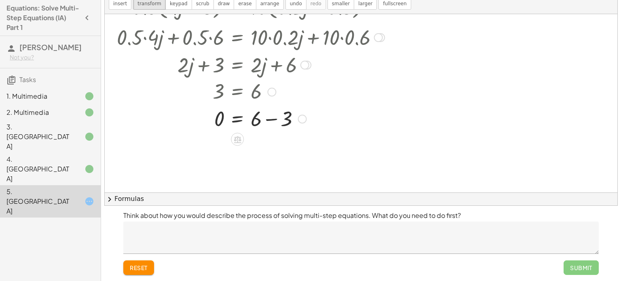
click at [277, 119] on div at bounding box center [251, 118] width 276 height 28
click at [235, 160] on div at bounding box center [237, 165] width 13 height 13
click at [272, 162] on icon at bounding box center [269, 165] width 7 height 7
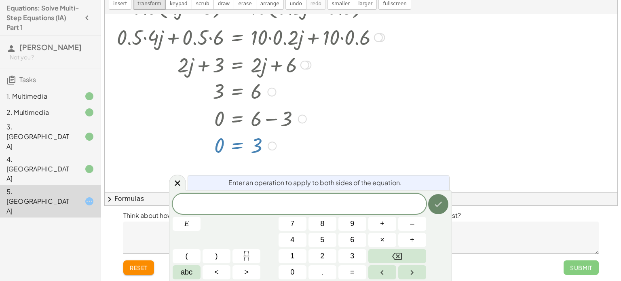
click at [432, 206] on button "Done" at bounding box center [438, 204] width 20 height 20
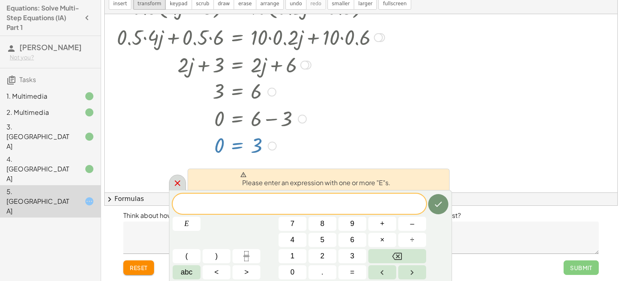
click at [178, 182] on icon at bounding box center [178, 183] width 6 height 6
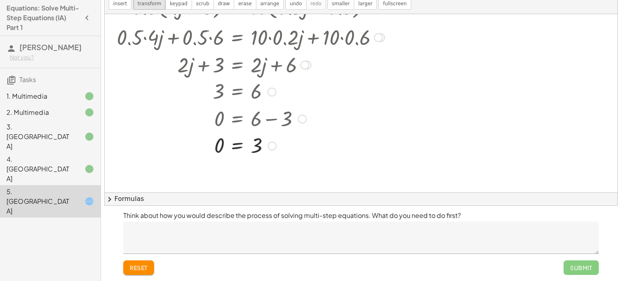
click at [218, 150] on div at bounding box center [251, 145] width 276 height 27
drag, startPoint x: 218, startPoint y: 149, endPoint x: 254, endPoint y: 150, distance: 36.4
click at [254, 150] on div at bounding box center [251, 145] width 276 height 27
click at [287, 173] on div at bounding box center [251, 172] width 276 height 27
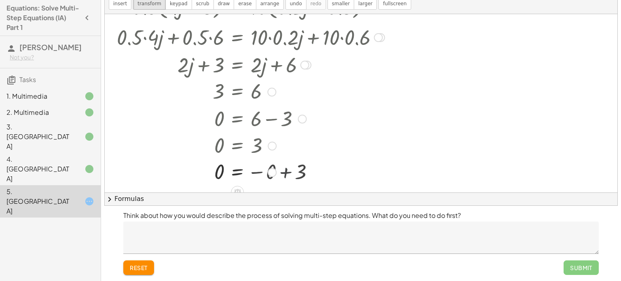
click at [287, 173] on div at bounding box center [251, 172] width 276 height 27
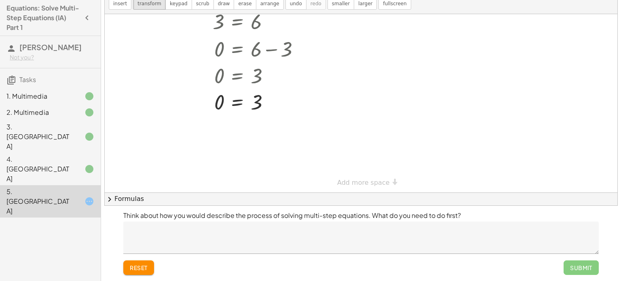
scroll to position [178, 0]
click at [223, 222] on textarea at bounding box center [361, 238] width 476 height 32
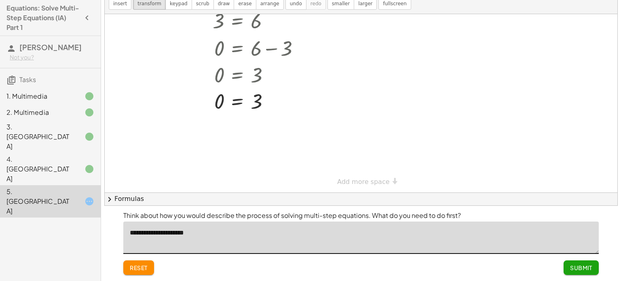
type textarea "**********"
click at [573, 260] on button "Submit" at bounding box center [581, 267] width 35 height 15
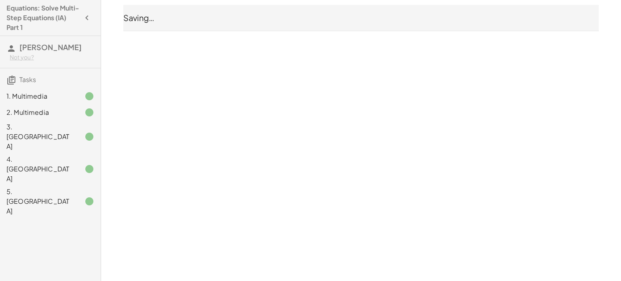
scroll to position [0, 0]
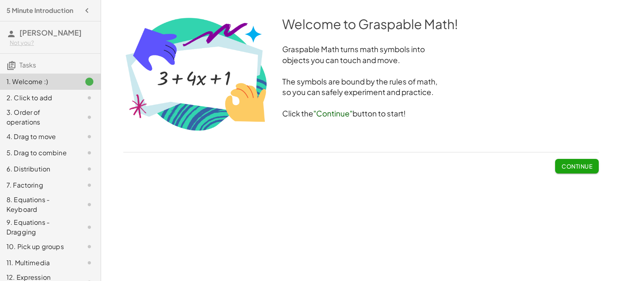
click at [592, 173] on button "Continue" at bounding box center [577, 166] width 44 height 15
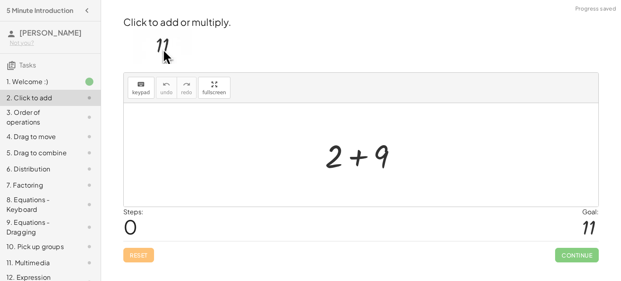
click at [363, 159] on div at bounding box center [364, 155] width 86 height 42
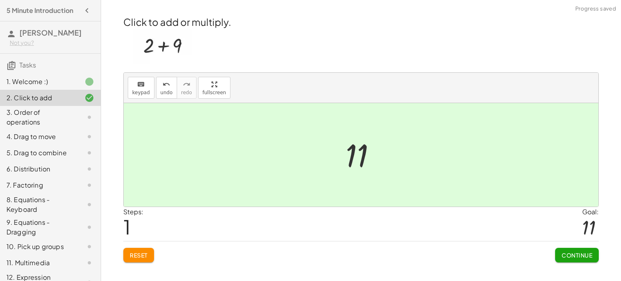
click at [565, 255] on span "Continue" at bounding box center [577, 255] width 31 height 7
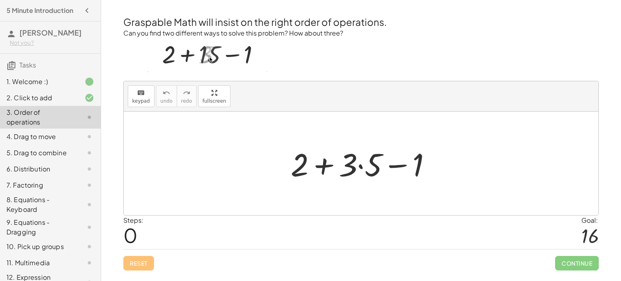
click at [362, 167] on div at bounding box center [364, 164] width 155 height 42
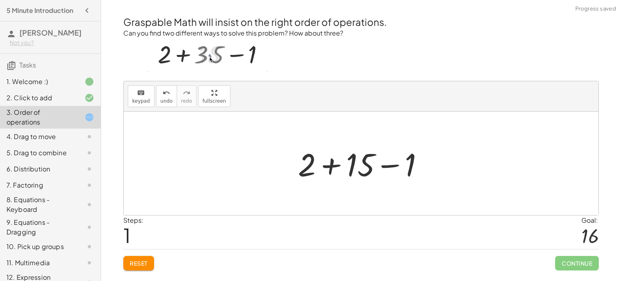
click at [330, 165] on div at bounding box center [364, 164] width 140 height 42
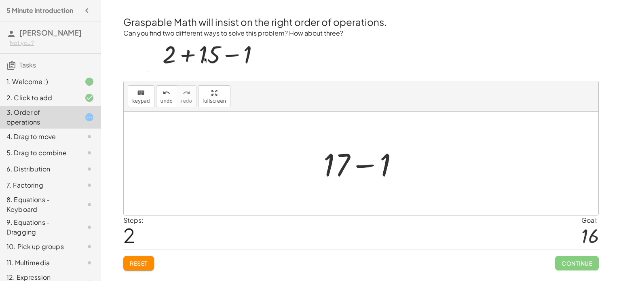
click at [369, 163] on div at bounding box center [364, 164] width 90 height 42
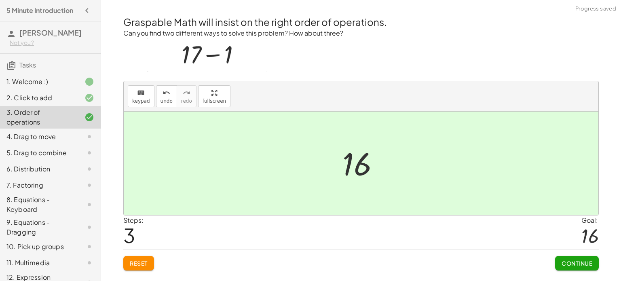
click at [570, 258] on button "Continue" at bounding box center [577, 263] width 44 height 15
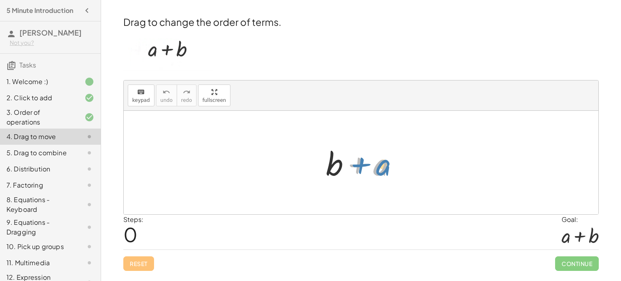
click at [384, 167] on div at bounding box center [364, 163] width 85 height 42
drag, startPoint x: 382, startPoint y: 165, endPoint x: 319, endPoint y: 164, distance: 63.1
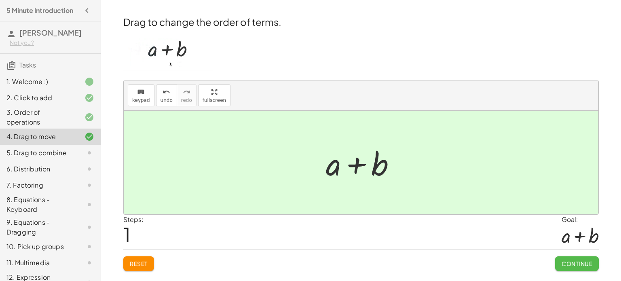
click at [578, 262] on span "Continue" at bounding box center [577, 263] width 31 height 7
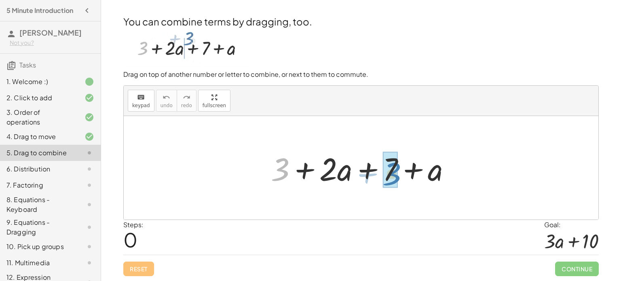
drag, startPoint x: 284, startPoint y: 166, endPoint x: 394, endPoint y: 169, distance: 109.7
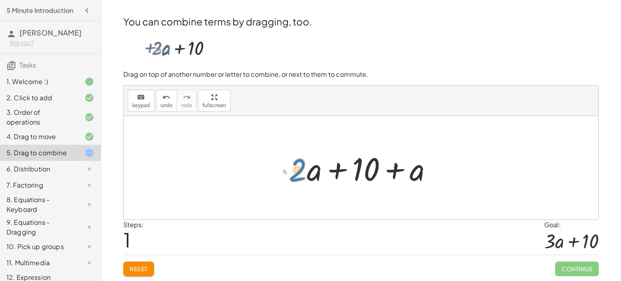
click at [295, 175] on div at bounding box center [364, 168] width 158 height 42
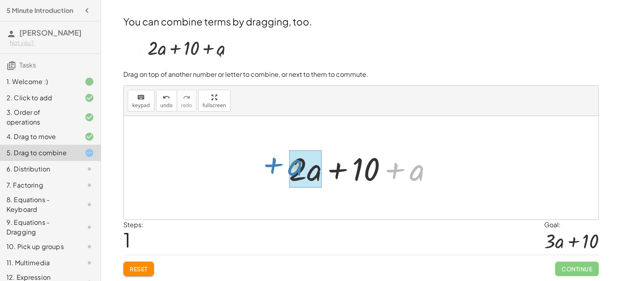
drag, startPoint x: 421, startPoint y: 176, endPoint x: 302, endPoint y: 171, distance: 119.8
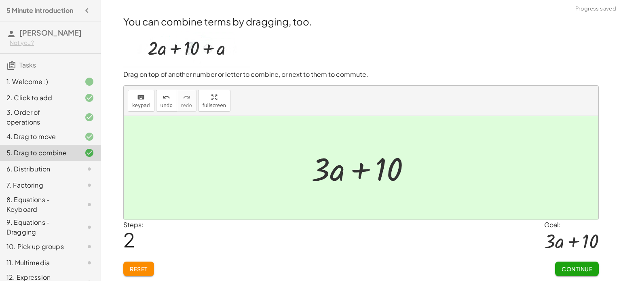
click at [560, 266] on button "Continue" at bounding box center [577, 269] width 44 height 15
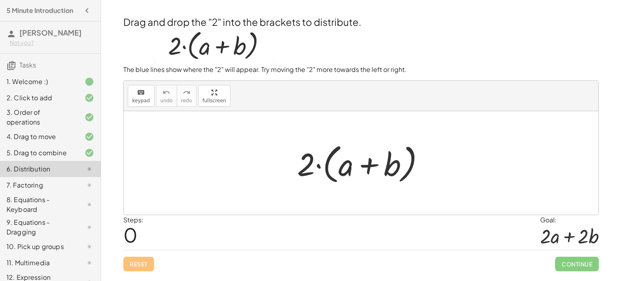
click at [368, 166] on div at bounding box center [364, 163] width 142 height 47
click at [326, 167] on div at bounding box center [364, 163] width 142 height 47
drag, startPoint x: 312, startPoint y: 167, endPoint x: 345, endPoint y: 167, distance: 33.2
click at [345, 167] on div at bounding box center [364, 163] width 142 height 47
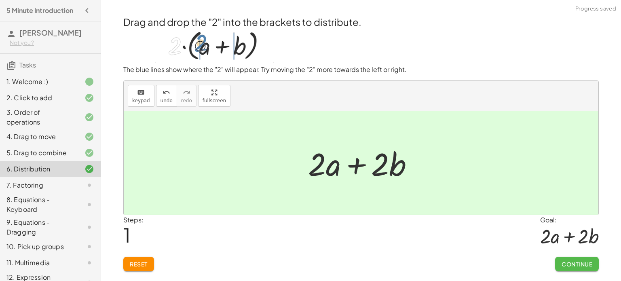
click at [565, 262] on span "Continue" at bounding box center [577, 263] width 31 height 7
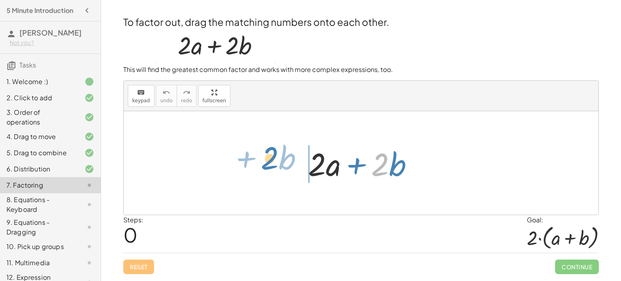
drag, startPoint x: 383, startPoint y: 171, endPoint x: 273, endPoint y: 165, distance: 110.1
click at [273, 165] on div "· 2 + · b + · 2 · a + · 2 · b" at bounding box center [361, 163] width 475 height 104
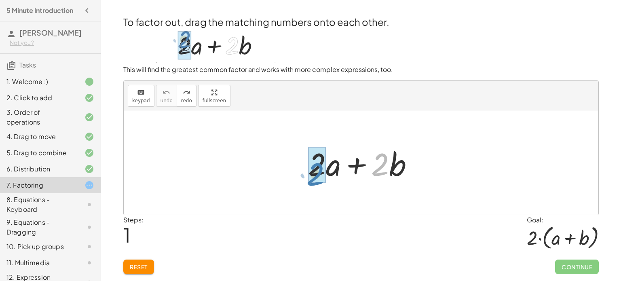
drag, startPoint x: 381, startPoint y: 169, endPoint x: 316, endPoint y: 179, distance: 65.8
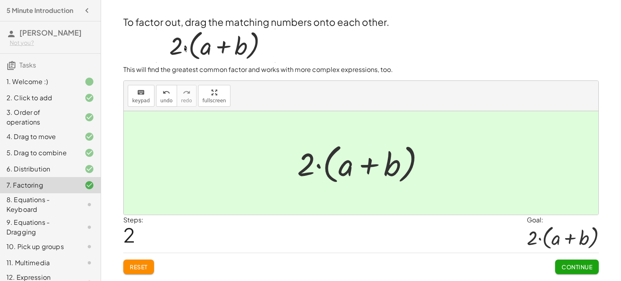
click at [585, 271] on button "Continue" at bounding box center [577, 267] width 44 height 15
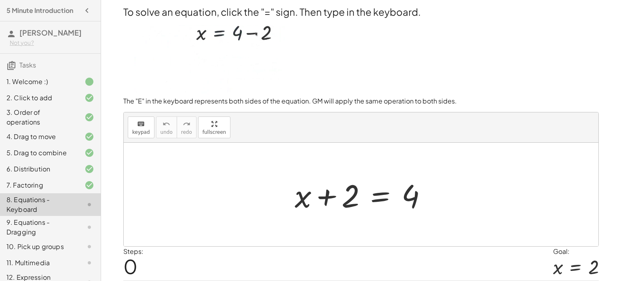
click at [383, 199] on div at bounding box center [364, 195] width 147 height 42
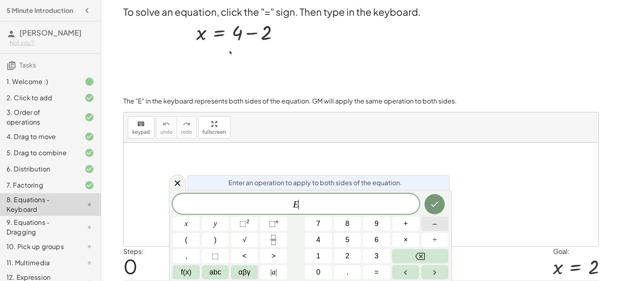
click at [438, 219] on button "–" at bounding box center [434, 224] width 27 height 14
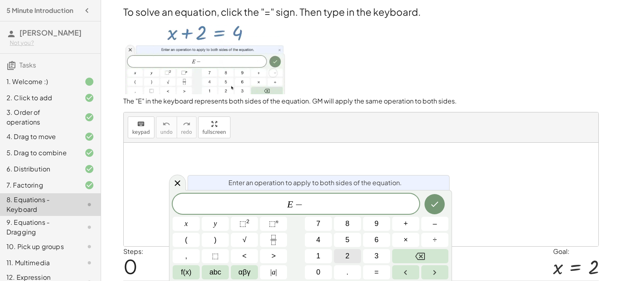
click at [345, 259] on span "2" at bounding box center [347, 256] width 4 height 11
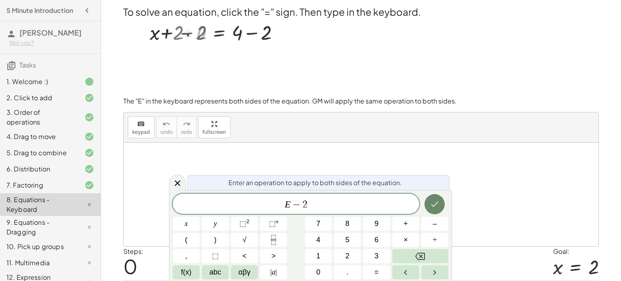
click at [438, 208] on icon "Done" at bounding box center [435, 204] width 10 height 10
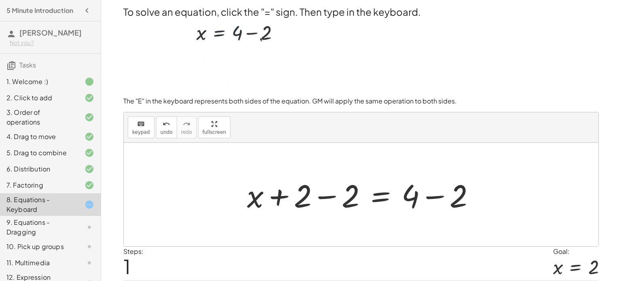
click at [332, 198] on div at bounding box center [364, 195] width 243 height 42
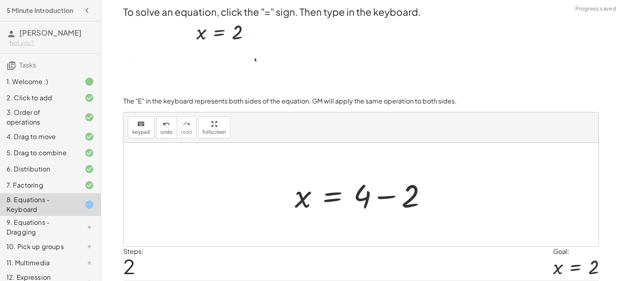
click at [391, 196] on div at bounding box center [364, 195] width 147 height 42
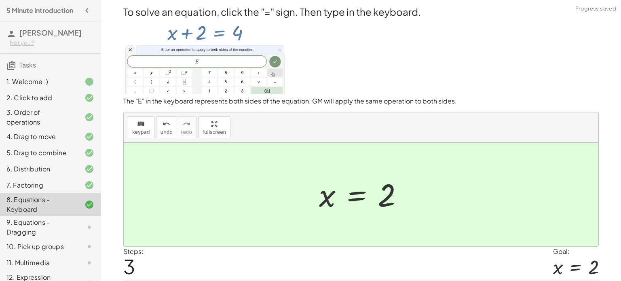
scroll to position [25, 0]
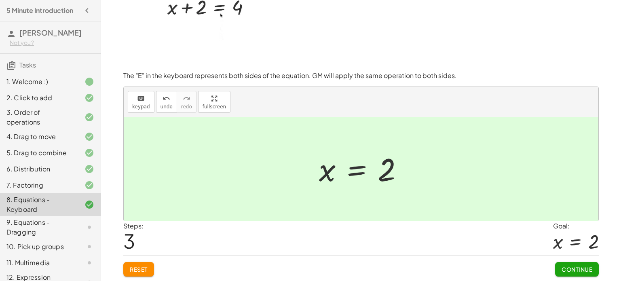
click at [570, 268] on span "Continue" at bounding box center [577, 269] width 31 height 7
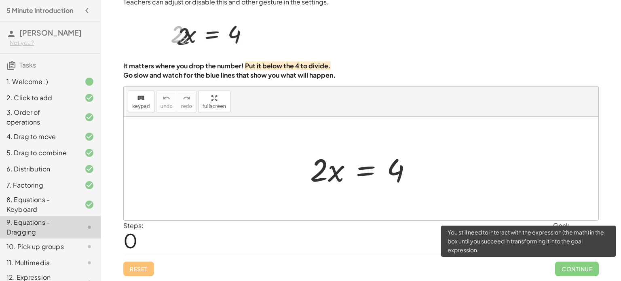
scroll to position [20, 0]
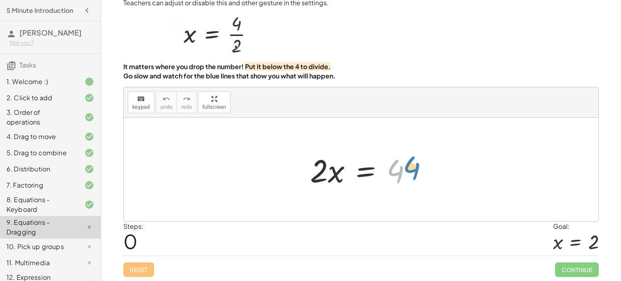
drag, startPoint x: 402, startPoint y: 179, endPoint x: 417, endPoint y: 177, distance: 14.3
click at [417, 177] on div at bounding box center [364, 170] width 116 height 42
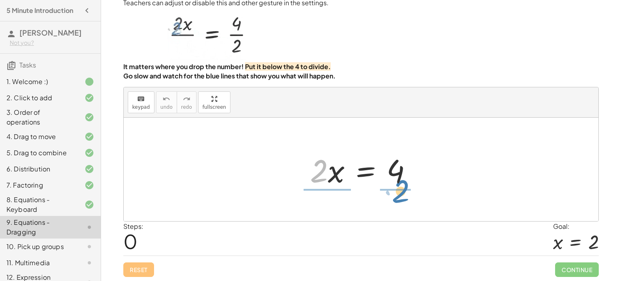
drag, startPoint x: 315, startPoint y: 166, endPoint x: 396, endPoint y: 186, distance: 84.2
click at [396, 186] on div at bounding box center [364, 170] width 116 height 42
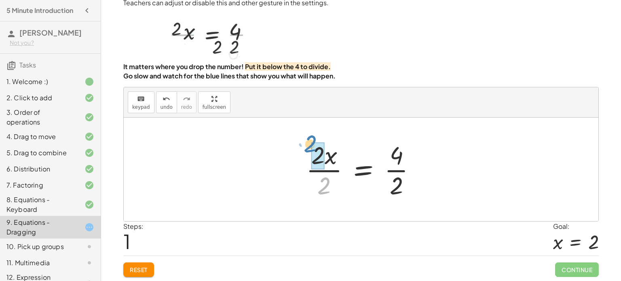
drag, startPoint x: 325, startPoint y: 191, endPoint x: 314, endPoint y: 153, distance: 39.6
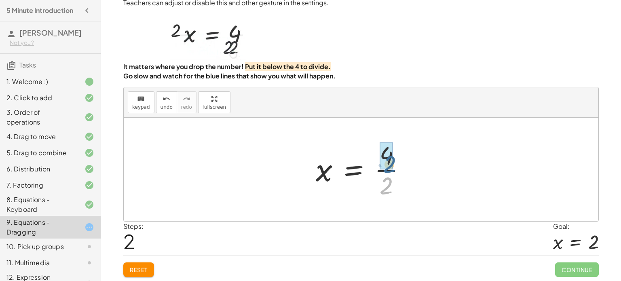
drag, startPoint x: 386, startPoint y: 178, endPoint x: 389, endPoint y: 155, distance: 23.2
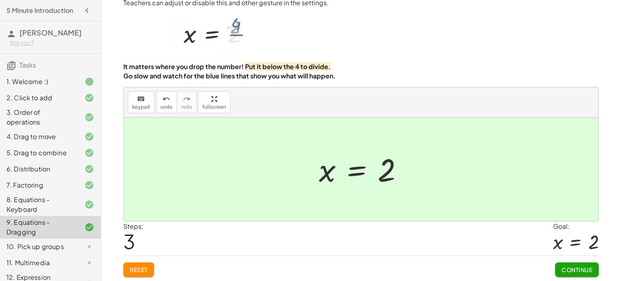
click at [567, 266] on span "Continue" at bounding box center [577, 269] width 31 height 7
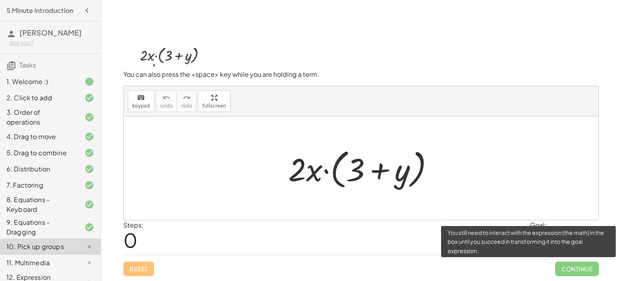
scroll to position [19, 0]
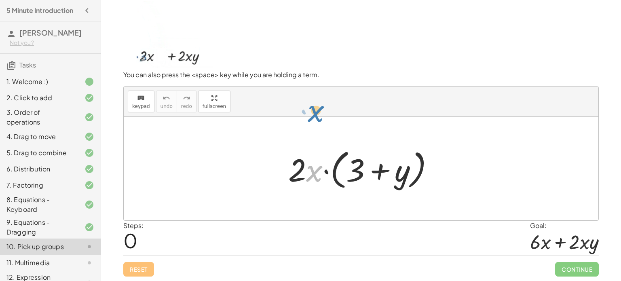
drag, startPoint x: 308, startPoint y: 172, endPoint x: 309, endPoint y: 112, distance: 59.9
click at [309, 112] on div "keyboard keypad undo undo redo redo fullscreen · x · 2 · x · ( + 3 + y ) ×" at bounding box center [361, 154] width 475 height 134
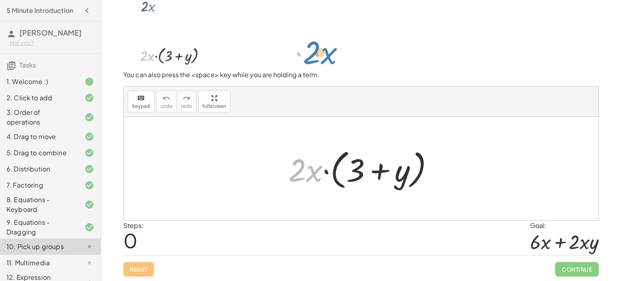
drag, startPoint x: 314, startPoint y: 171, endPoint x: 328, endPoint y: 53, distance: 118.5
click at [328, 53] on div "To pick up several terms, drag far up (or far down). You can also press the <sp…" at bounding box center [360, 131] width 485 height 301
click at [361, 176] on div at bounding box center [364, 169] width 160 height 47
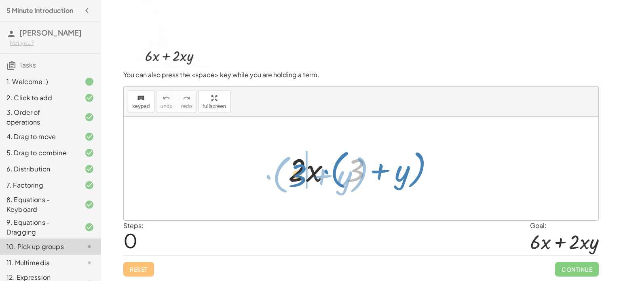
drag, startPoint x: 361, startPoint y: 176, endPoint x: 303, endPoint y: 181, distance: 58.0
click at [303, 181] on div at bounding box center [364, 169] width 160 height 47
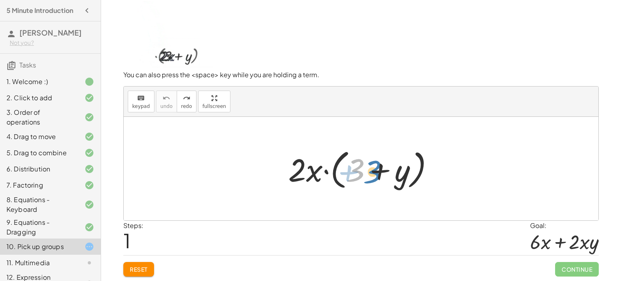
drag, startPoint x: 362, startPoint y: 167, endPoint x: 382, endPoint y: 169, distance: 20.3
click at [382, 169] on div at bounding box center [364, 169] width 160 height 47
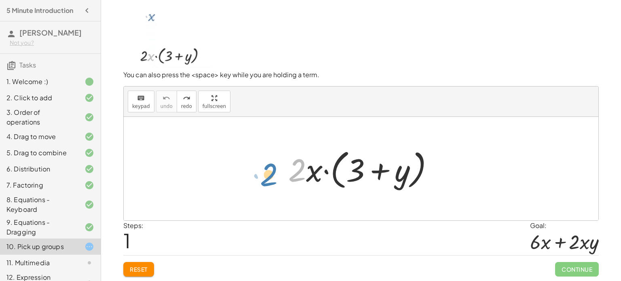
drag, startPoint x: 303, startPoint y: 171, endPoint x: 274, endPoint y: 175, distance: 29.1
click at [274, 175] on div "· 2 · 2 · x · ( + 3 + y )" at bounding box center [361, 169] width 475 height 104
click at [335, 173] on div at bounding box center [364, 169] width 160 height 47
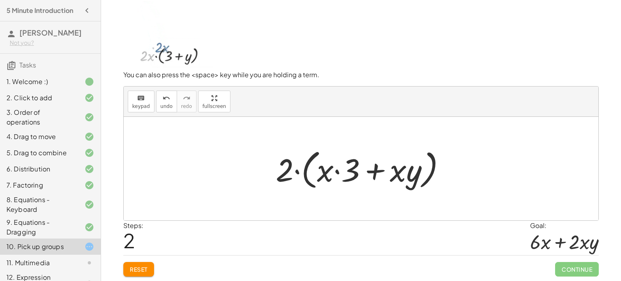
click at [319, 172] on div at bounding box center [364, 169] width 184 height 47
click at [306, 169] on div at bounding box center [364, 169] width 184 height 47
click at [306, 169] on div at bounding box center [364, 169] width 163 height 42
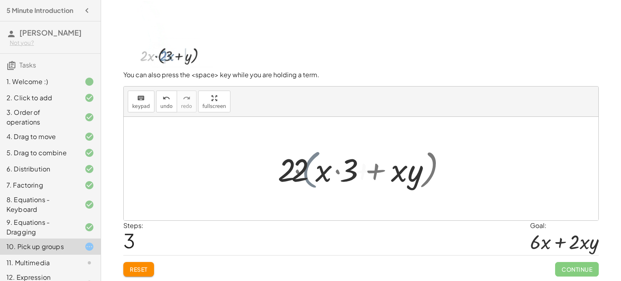
click at [306, 169] on div at bounding box center [364, 169] width 163 height 42
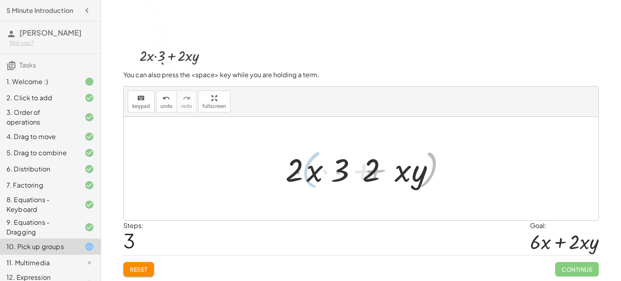
click at [306, 169] on div at bounding box center [364, 169] width 163 height 42
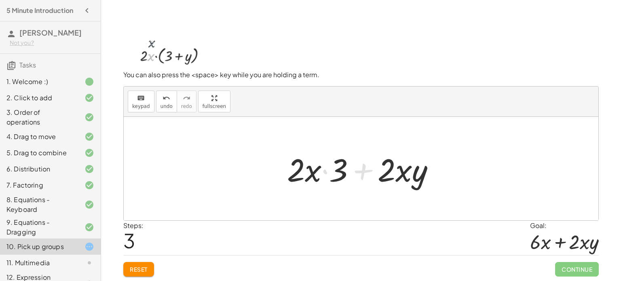
click at [306, 169] on div at bounding box center [364, 169] width 163 height 42
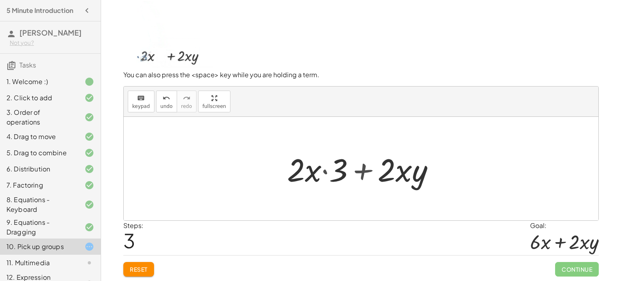
click at [306, 169] on div at bounding box center [364, 169] width 163 height 42
drag, startPoint x: 338, startPoint y: 175, endPoint x: 305, endPoint y: 174, distance: 33.2
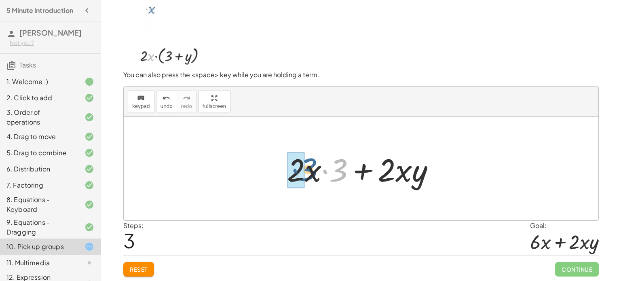
click at [305, 174] on div at bounding box center [364, 169] width 163 height 42
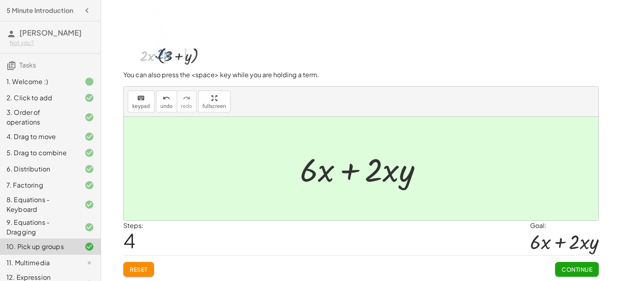
click at [574, 268] on span "Continue" at bounding box center [577, 269] width 31 height 7
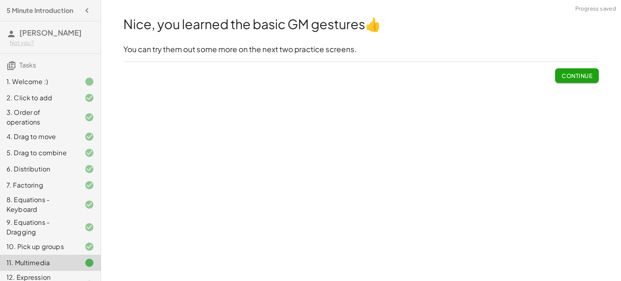
click at [570, 74] on span "Continue" at bounding box center [577, 75] width 31 height 7
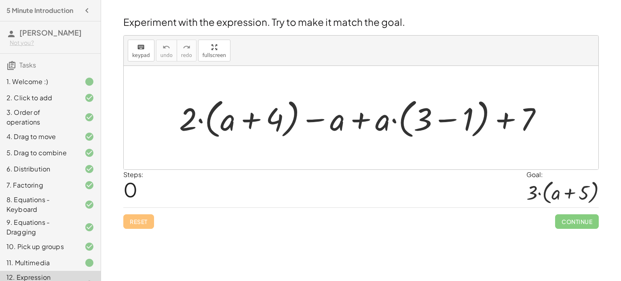
click at [201, 120] on div at bounding box center [364, 118] width 378 height 47
click at [210, 122] on div at bounding box center [364, 118] width 378 height 47
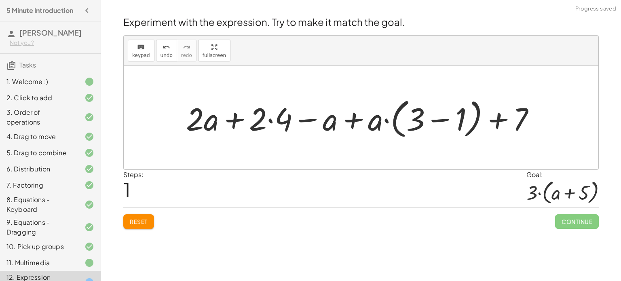
click at [394, 118] on div at bounding box center [364, 118] width 364 height 47
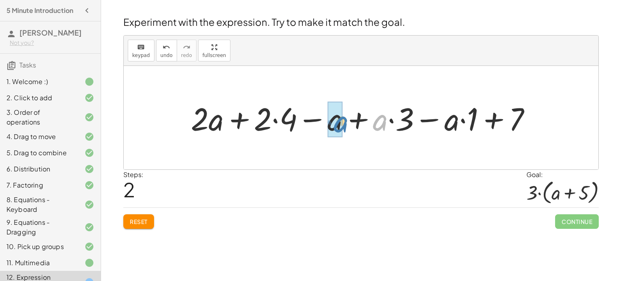
drag, startPoint x: 377, startPoint y: 119, endPoint x: 336, endPoint y: 121, distance: 40.9
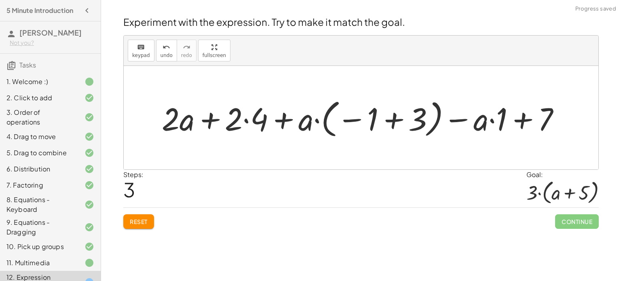
click at [328, 120] on div at bounding box center [364, 117] width 413 height 45
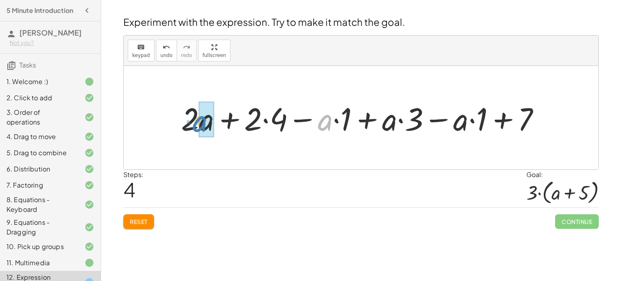
drag, startPoint x: 322, startPoint y: 124, endPoint x: 198, endPoint y: 125, distance: 123.8
click at [198, 125] on div at bounding box center [364, 118] width 374 height 42
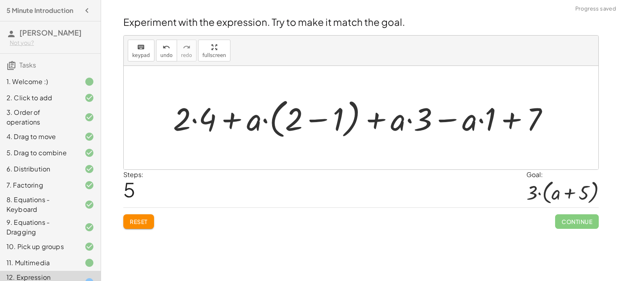
click at [319, 121] on div at bounding box center [364, 118] width 391 height 47
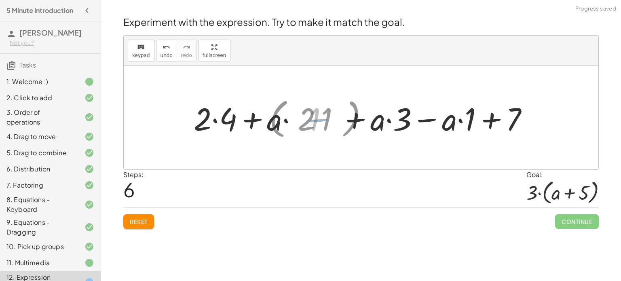
click at [319, 121] on div at bounding box center [364, 118] width 311 height 42
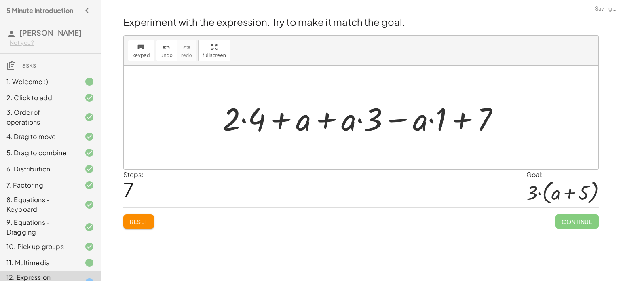
click at [303, 123] on div at bounding box center [364, 118] width 292 height 42
click at [331, 116] on div at bounding box center [364, 118] width 292 height 42
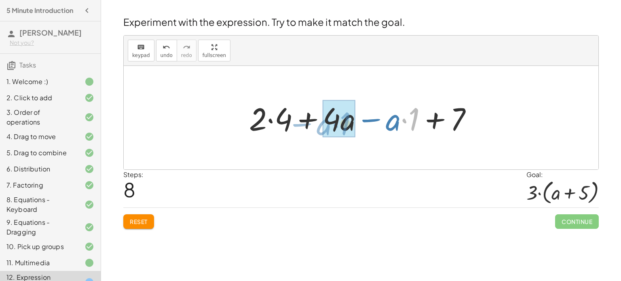
drag, startPoint x: 405, startPoint y: 118, endPoint x: 338, endPoint y: 121, distance: 66.4
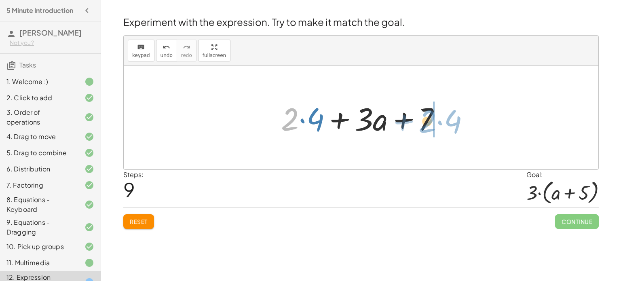
drag, startPoint x: 293, startPoint y: 119, endPoint x: 430, endPoint y: 121, distance: 137.5
click at [430, 121] on div at bounding box center [364, 118] width 174 height 42
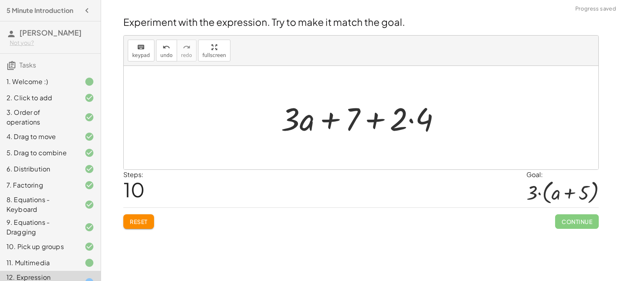
click at [377, 119] on div at bounding box center [364, 118] width 174 height 42
drag, startPoint x: 312, startPoint y: 123, endPoint x: 437, endPoint y: 122, distance: 125.4
click at [437, 122] on div at bounding box center [364, 118] width 174 height 42
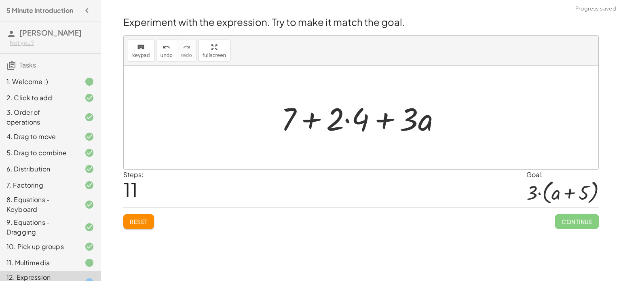
click at [389, 124] on div at bounding box center [364, 118] width 174 height 42
click at [385, 124] on div at bounding box center [364, 118] width 174 height 42
click at [354, 120] on div at bounding box center [364, 118] width 174 height 42
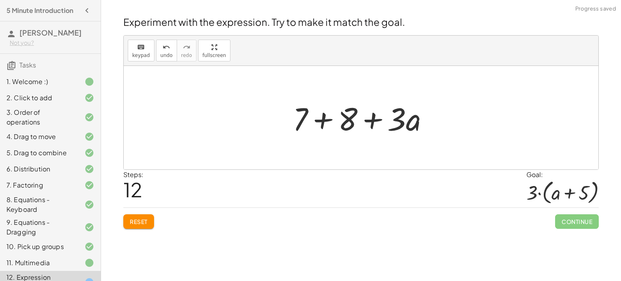
click at [321, 121] on div at bounding box center [364, 118] width 151 height 42
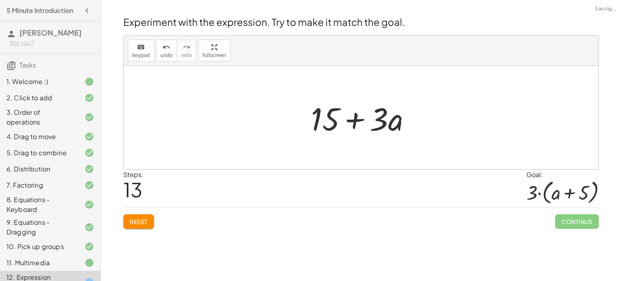
click at [357, 121] on div at bounding box center [364, 118] width 114 height 42
drag, startPoint x: 387, startPoint y: 119, endPoint x: 329, endPoint y: 124, distance: 58.0
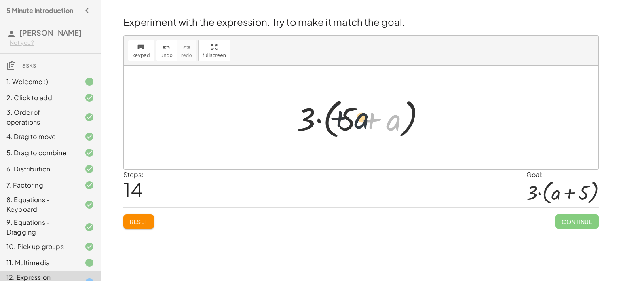
drag, startPoint x: 394, startPoint y: 121, endPoint x: 358, endPoint y: 118, distance: 36.5
click at [358, 118] on div at bounding box center [364, 118] width 143 height 47
click at [375, 122] on div at bounding box center [364, 118] width 143 height 47
click at [371, 120] on div at bounding box center [364, 118] width 143 height 47
click at [326, 120] on div at bounding box center [364, 118] width 143 height 47
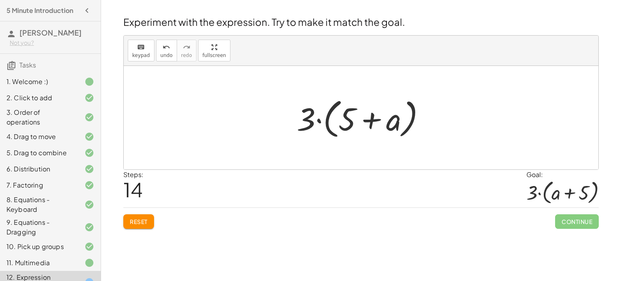
click at [326, 120] on div at bounding box center [364, 118] width 143 height 47
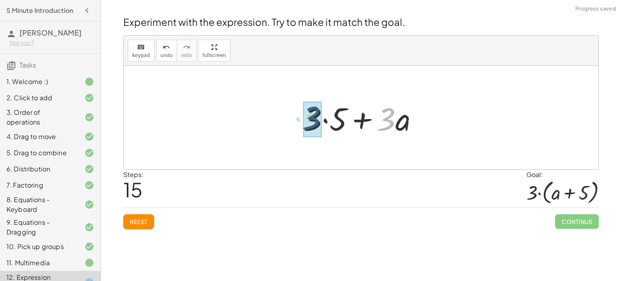
drag, startPoint x: 389, startPoint y: 117, endPoint x: 313, endPoint y: 116, distance: 76.4
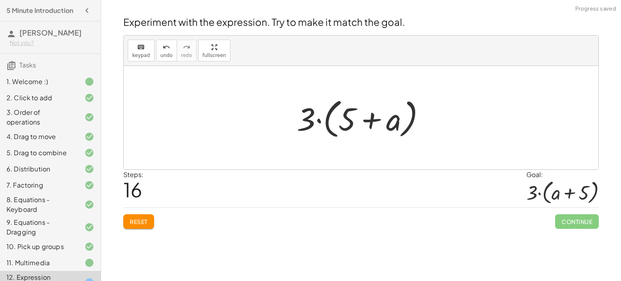
click at [373, 121] on div at bounding box center [364, 118] width 143 height 47
drag, startPoint x: 394, startPoint y: 120, endPoint x: 349, endPoint y: 117, distance: 44.2
click at [349, 117] on div at bounding box center [364, 118] width 143 height 47
drag, startPoint x: 398, startPoint y: 127, endPoint x: 337, endPoint y: 125, distance: 61.1
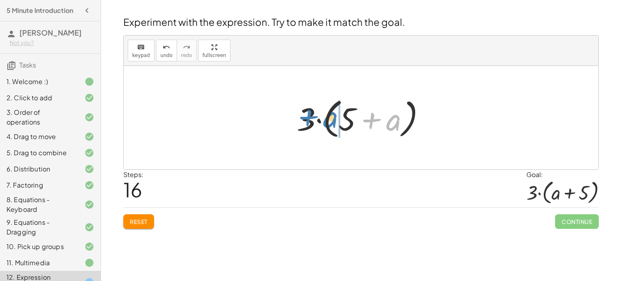
click at [337, 125] on div at bounding box center [364, 118] width 143 height 47
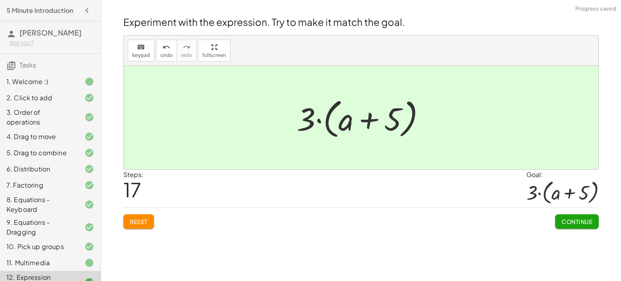
click at [572, 221] on span "Continue" at bounding box center [577, 221] width 31 height 7
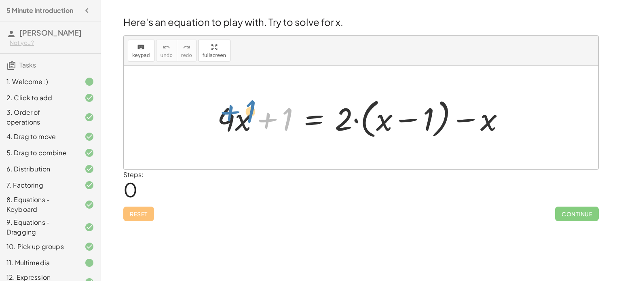
drag, startPoint x: 274, startPoint y: 123, endPoint x: 235, endPoint y: 115, distance: 39.3
click at [235, 115] on div at bounding box center [364, 118] width 303 height 47
click at [360, 119] on div at bounding box center [364, 118] width 303 height 47
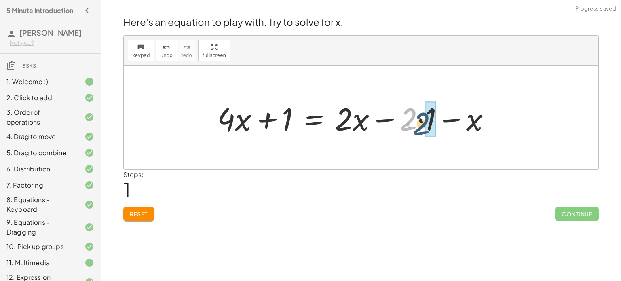
drag, startPoint x: 402, startPoint y: 118, endPoint x: 417, endPoint y: 122, distance: 15.4
click at [417, 122] on div at bounding box center [357, 118] width 288 height 42
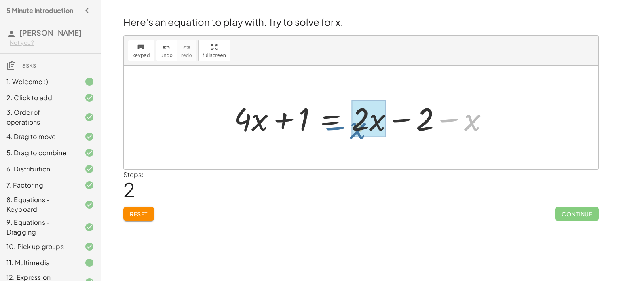
drag, startPoint x: 475, startPoint y: 127, endPoint x: 382, endPoint y: 133, distance: 92.8
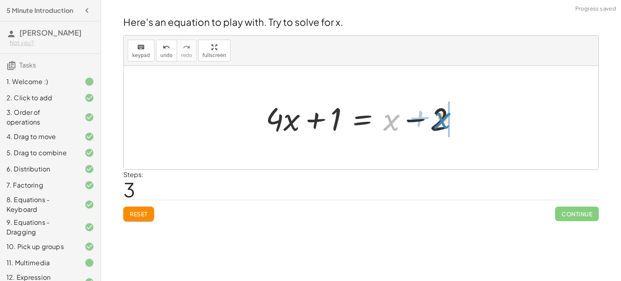
drag, startPoint x: 398, startPoint y: 125, endPoint x: 450, endPoint y: 123, distance: 52.2
click at [450, 123] on div at bounding box center [364, 118] width 205 height 42
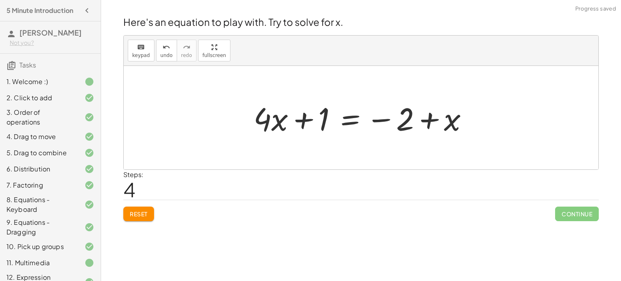
click at [431, 123] on div at bounding box center [364, 118] width 229 height 42
click at [263, 120] on div at bounding box center [364, 118] width 229 height 42
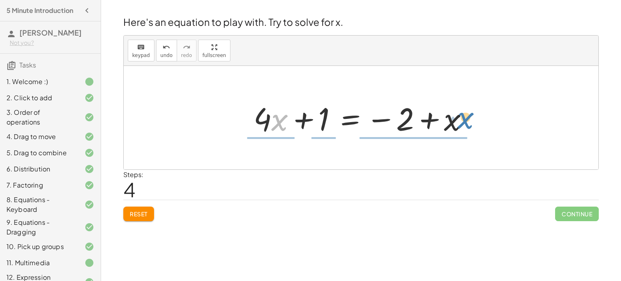
drag, startPoint x: 281, startPoint y: 126, endPoint x: 457, endPoint y: 123, distance: 175.9
click at [457, 123] on div at bounding box center [364, 118] width 229 height 42
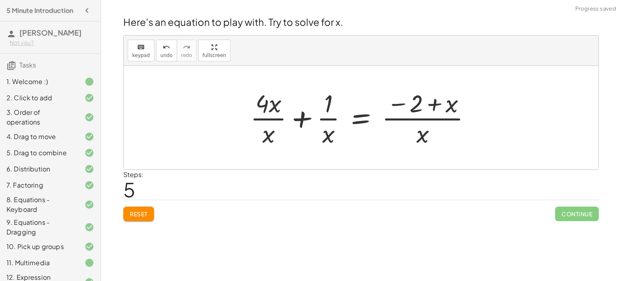
click at [441, 100] on div at bounding box center [363, 118] width 235 height 62
click at [429, 119] on div at bounding box center [363, 118] width 235 height 62
click at [333, 117] on div at bounding box center [363, 118] width 235 height 62
click at [328, 121] on div at bounding box center [363, 118] width 235 height 62
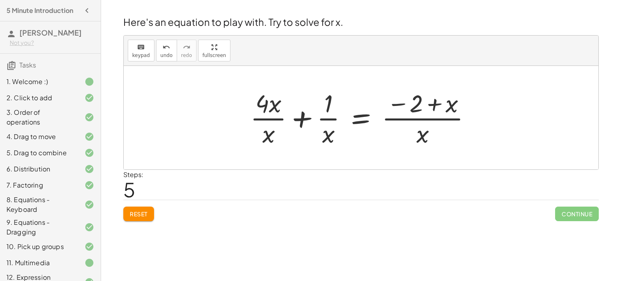
click at [328, 121] on div at bounding box center [363, 118] width 235 height 62
click at [302, 115] on div at bounding box center [363, 118] width 235 height 62
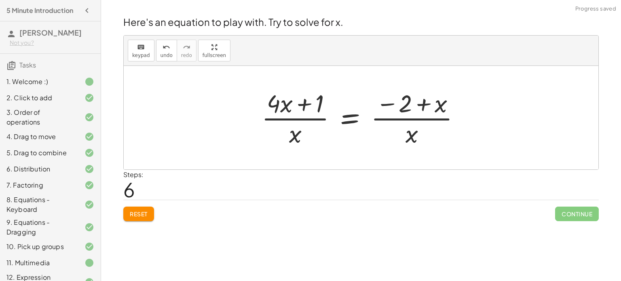
click at [305, 119] on div at bounding box center [364, 118] width 213 height 62
click at [422, 120] on div at bounding box center [364, 118] width 213 height 62
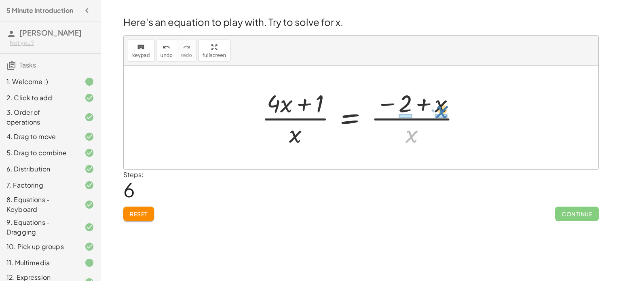
drag, startPoint x: 413, startPoint y: 132, endPoint x: 444, endPoint y: 107, distance: 39.6
click at [444, 107] on div at bounding box center [364, 118] width 213 height 62
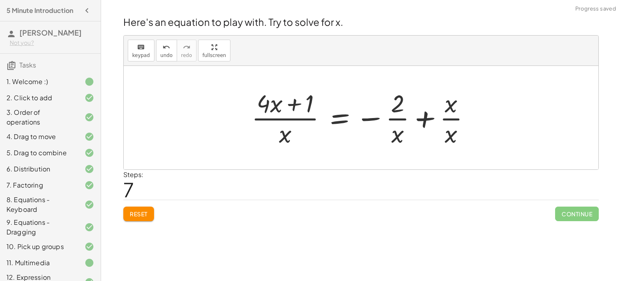
click at [452, 122] on div at bounding box center [364, 118] width 233 height 62
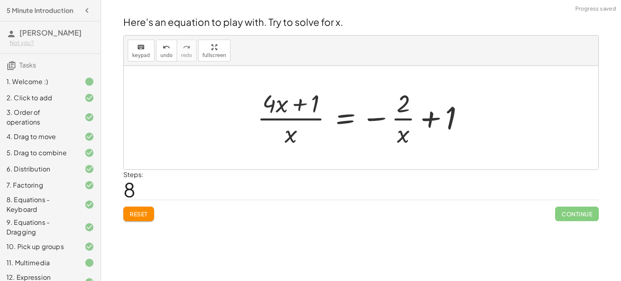
click at [406, 117] on div at bounding box center [364, 118] width 222 height 62
click at [431, 120] on div at bounding box center [364, 118] width 222 height 62
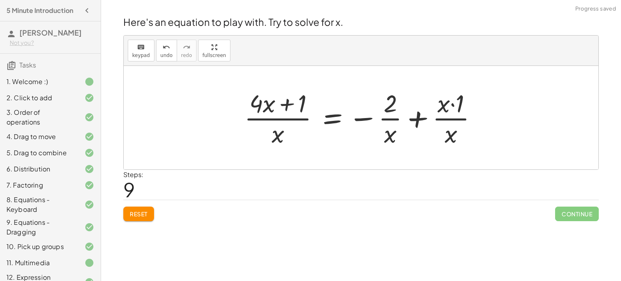
click at [446, 118] on div at bounding box center [364, 118] width 248 height 62
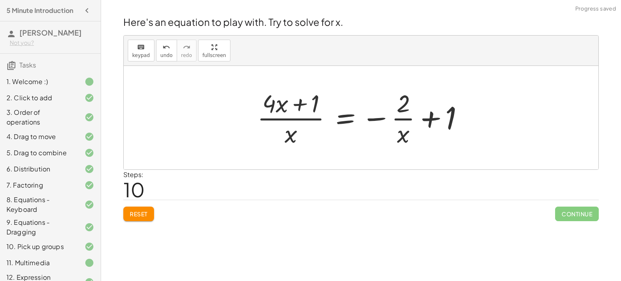
click at [311, 121] on div at bounding box center [364, 118] width 222 height 62
drag, startPoint x: 278, startPoint y: 107, endPoint x: 290, endPoint y: 141, distance: 36.2
click at [290, 141] on div at bounding box center [364, 118] width 222 height 62
drag, startPoint x: 267, startPoint y: 103, endPoint x: 290, endPoint y: 133, distance: 38.0
click at [290, 133] on div at bounding box center [364, 118] width 222 height 62
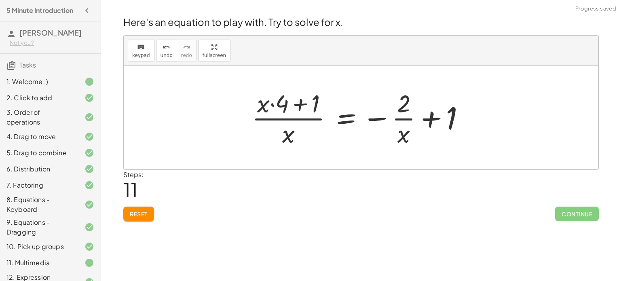
click at [281, 111] on div at bounding box center [361, 118] width 227 height 62
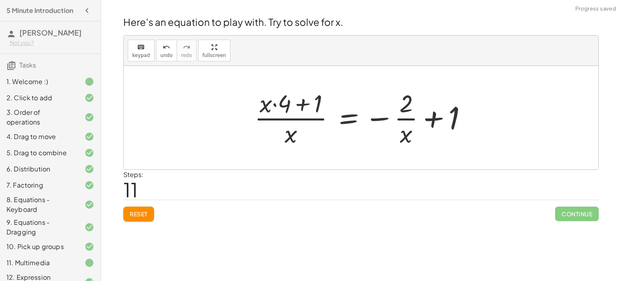
click at [293, 120] on div at bounding box center [363, 118] width 227 height 62
click at [305, 102] on div at bounding box center [363, 118] width 227 height 62
click at [413, 121] on div at bounding box center [363, 118] width 227 height 62
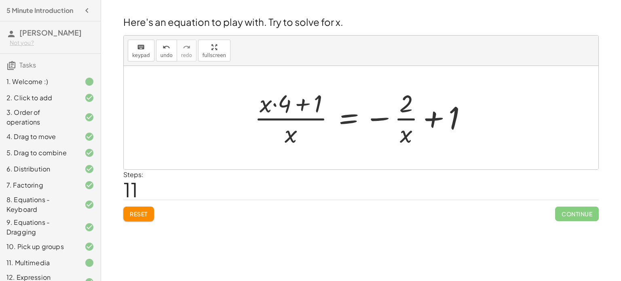
click at [430, 116] on div at bounding box center [363, 118] width 227 height 62
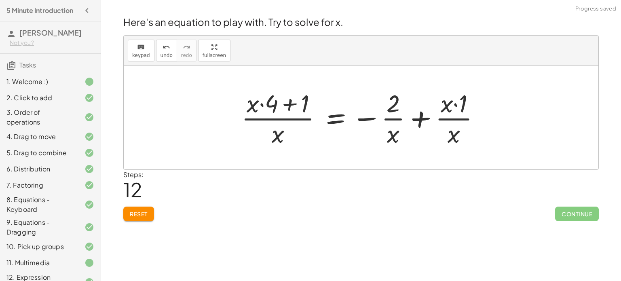
click at [430, 116] on div at bounding box center [363, 118] width 253 height 62
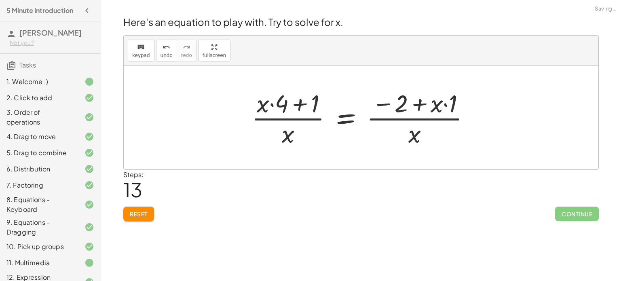
click at [430, 116] on div at bounding box center [364, 118] width 233 height 62
drag, startPoint x: 396, startPoint y: 109, endPoint x: 447, endPoint y: 108, distance: 51.8
click at [447, 108] on div at bounding box center [364, 118] width 233 height 62
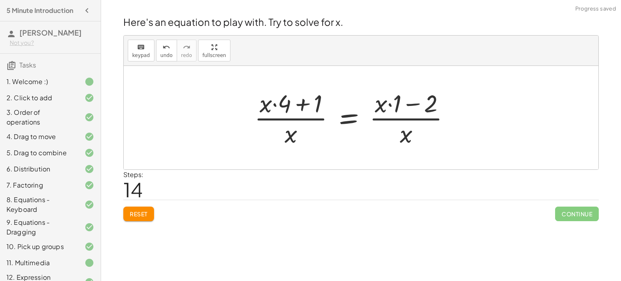
click at [415, 120] on div at bounding box center [355, 118] width 210 height 62
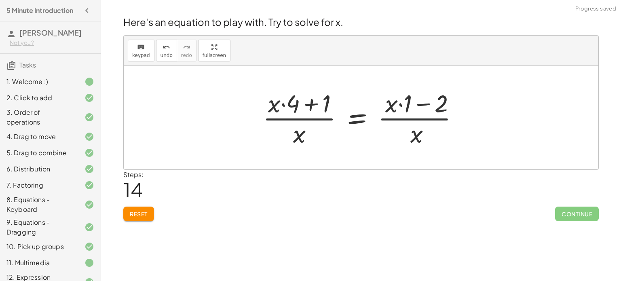
click at [415, 120] on div at bounding box center [364, 118] width 210 height 62
click at [400, 109] on div at bounding box center [364, 118] width 210 height 62
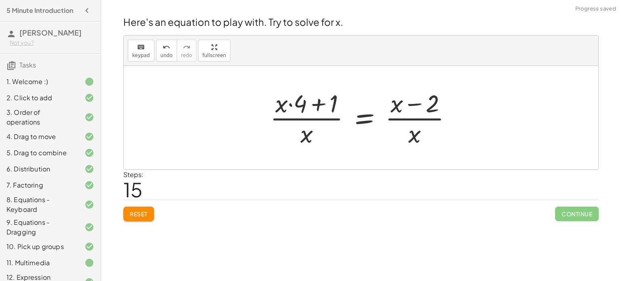
click at [414, 105] on div at bounding box center [364, 118] width 196 height 62
click at [416, 120] on div at bounding box center [364, 118] width 196 height 62
click at [414, 140] on div at bounding box center [364, 118] width 196 height 62
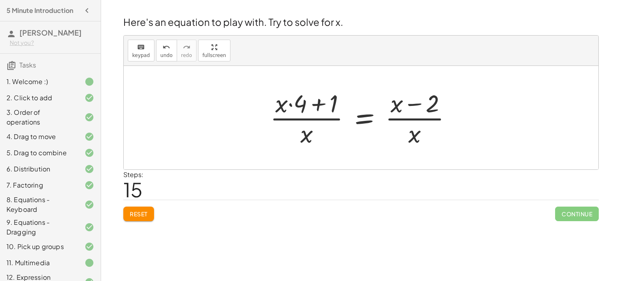
click at [360, 127] on div at bounding box center [364, 118] width 196 height 62
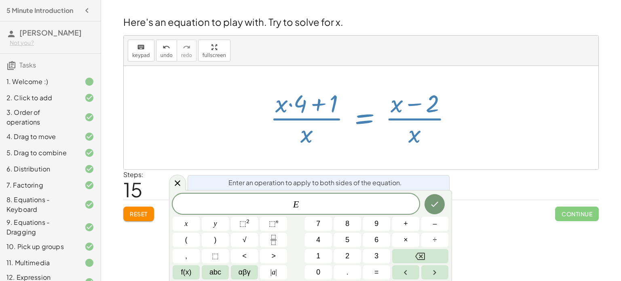
click at [360, 126] on div at bounding box center [364, 118] width 196 height 62
click at [432, 205] on icon "Done" at bounding box center [435, 204] width 10 height 10
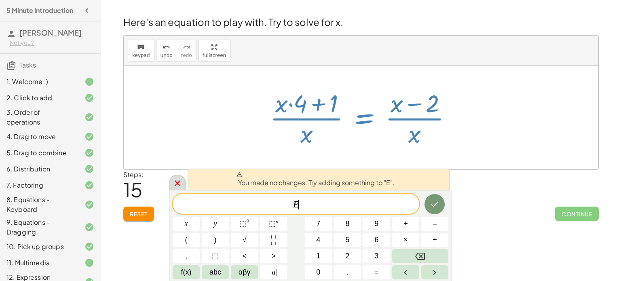
click at [177, 181] on icon at bounding box center [178, 183] width 10 height 10
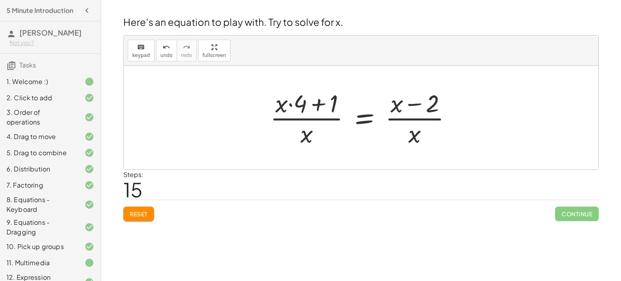
click at [300, 118] on div at bounding box center [364, 118] width 196 height 62
click at [306, 110] on div at bounding box center [364, 118] width 196 height 62
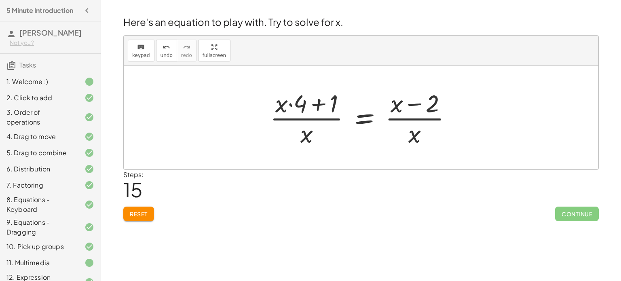
click at [292, 103] on div at bounding box center [364, 118] width 196 height 62
click at [317, 104] on div at bounding box center [364, 118] width 196 height 62
drag, startPoint x: 316, startPoint y: 104, endPoint x: 283, endPoint y: 108, distance: 32.9
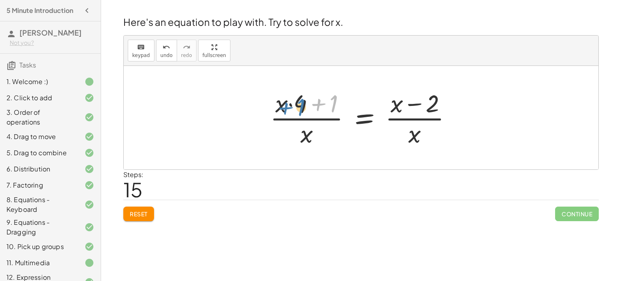
click at [283, 108] on div at bounding box center [364, 118] width 196 height 62
drag, startPoint x: 300, startPoint y: 106, endPoint x: 334, endPoint y: 108, distance: 34.0
click at [334, 108] on div at bounding box center [364, 118] width 196 height 62
click at [310, 105] on div at bounding box center [364, 118] width 196 height 62
click at [319, 107] on div at bounding box center [364, 118] width 196 height 62
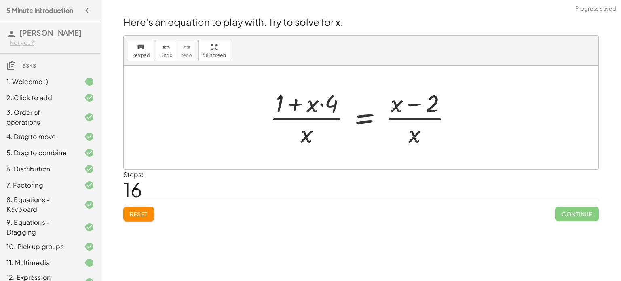
click at [323, 106] on div at bounding box center [364, 118] width 196 height 62
click at [291, 103] on div at bounding box center [364, 118] width 196 height 62
click at [291, 102] on div at bounding box center [364, 118] width 196 height 62
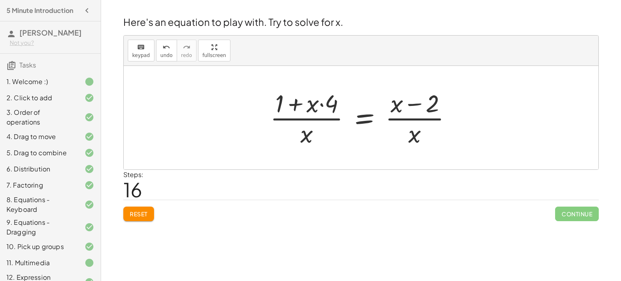
click at [291, 102] on div at bounding box center [364, 118] width 196 height 62
click at [414, 104] on div at bounding box center [364, 118] width 196 height 62
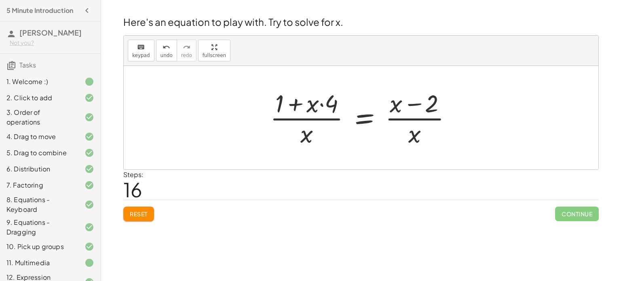
click at [414, 104] on div at bounding box center [364, 118] width 196 height 62
drag, startPoint x: 413, startPoint y: 133, endPoint x: 419, endPoint y: 129, distance: 7.2
click at [419, 129] on div at bounding box center [364, 118] width 196 height 62
drag, startPoint x: 419, startPoint y: 128, endPoint x: 418, endPoint y: 98, distance: 30.3
click at [418, 98] on div at bounding box center [364, 118] width 196 height 62
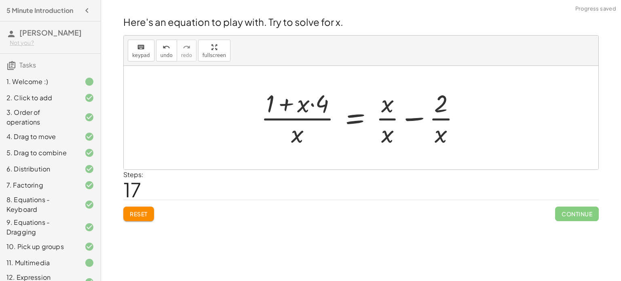
click at [441, 119] on div at bounding box center [364, 118] width 214 height 62
click at [388, 118] on div at bounding box center [364, 118] width 214 height 62
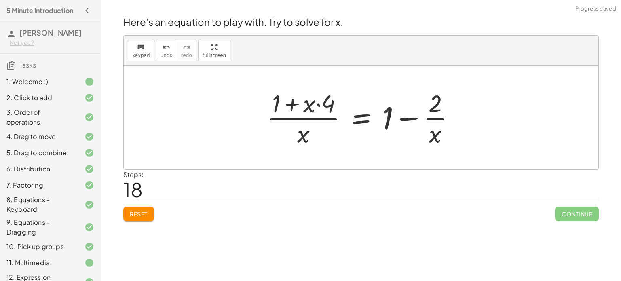
click at [407, 118] on div at bounding box center [364, 118] width 203 height 62
drag, startPoint x: 306, startPoint y: 133, endPoint x: 315, endPoint y: 105, distance: 29.9
click at [315, 105] on div at bounding box center [364, 118] width 203 height 62
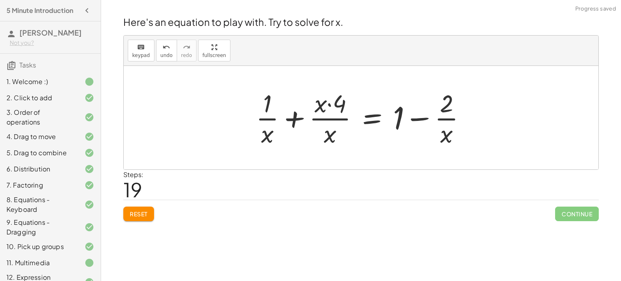
click at [330, 117] on div at bounding box center [364, 118] width 225 height 62
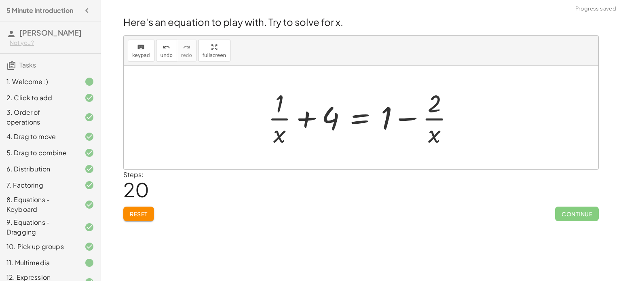
click at [283, 117] on div at bounding box center [364, 118] width 201 height 62
click at [282, 118] on div at bounding box center [364, 118] width 201 height 62
drag, startPoint x: 336, startPoint y: 119, endPoint x: 275, endPoint y: 117, distance: 61.1
click at [275, 117] on div at bounding box center [364, 118] width 201 height 62
click at [326, 118] on div at bounding box center [364, 118] width 201 height 62
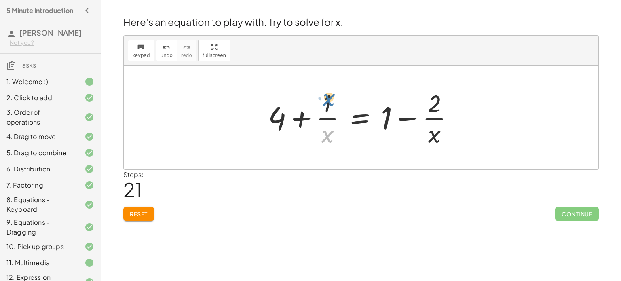
drag, startPoint x: 327, startPoint y: 135, endPoint x: 327, endPoint y: 104, distance: 31.5
click at [327, 104] on div at bounding box center [364, 118] width 201 height 62
drag, startPoint x: 327, startPoint y: 104, endPoint x: 319, endPoint y: 137, distance: 34.6
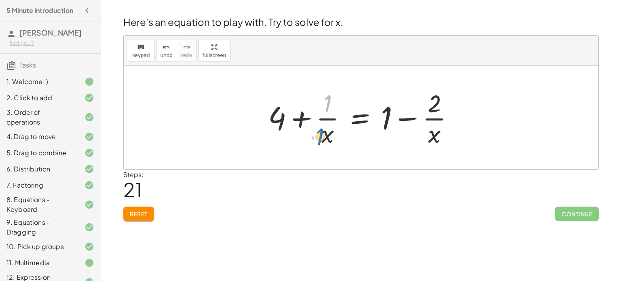
click at [319, 137] on div at bounding box center [364, 118] width 201 height 62
drag, startPoint x: 387, startPoint y: 119, endPoint x: 330, endPoint y: 109, distance: 57.9
click at [330, 109] on div at bounding box center [364, 118] width 201 height 62
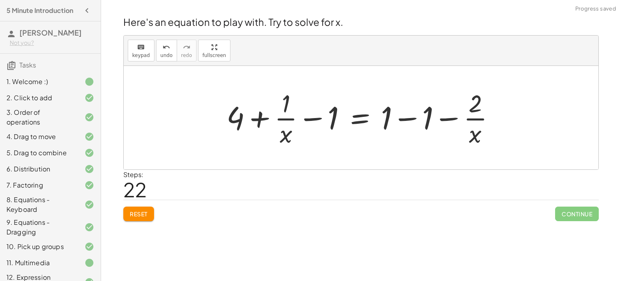
click at [308, 118] on div at bounding box center [363, 118] width 283 height 62
click at [406, 115] on div at bounding box center [363, 118] width 283 height 62
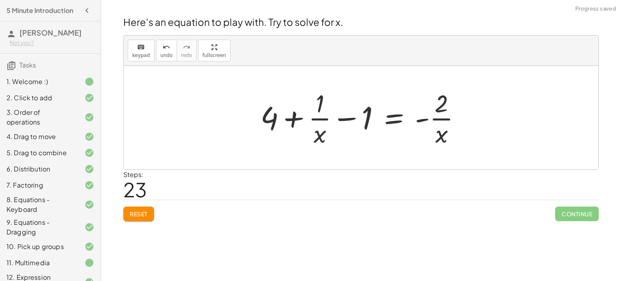
click at [433, 118] on div at bounding box center [363, 118] width 215 height 62
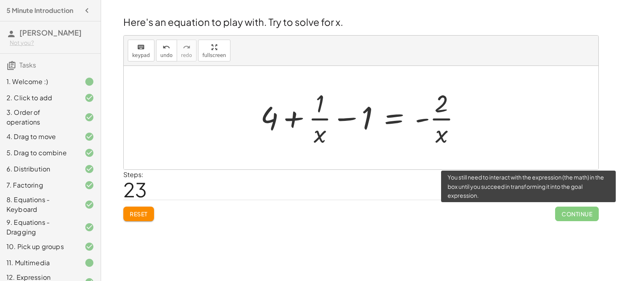
click at [574, 211] on span "Continue" at bounding box center [577, 214] width 44 height 15
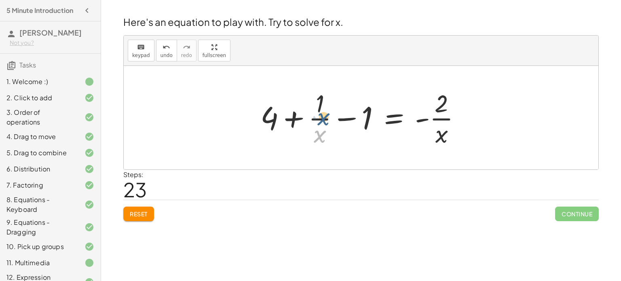
drag, startPoint x: 322, startPoint y: 132, endPoint x: 325, endPoint y: 115, distance: 17.7
click at [325, 115] on div at bounding box center [363, 118] width 215 height 62
drag, startPoint x: 325, startPoint y: 115, endPoint x: 276, endPoint y: 125, distance: 49.9
click at [276, 125] on div at bounding box center [363, 118] width 215 height 62
drag, startPoint x: 270, startPoint y: 123, endPoint x: 328, endPoint y: 118, distance: 58.4
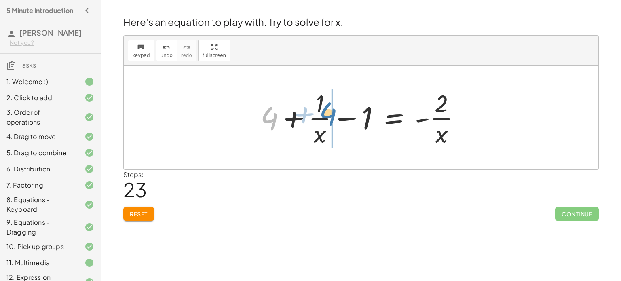
click at [328, 118] on div at bounding box center [363, 118] width 215 height 62
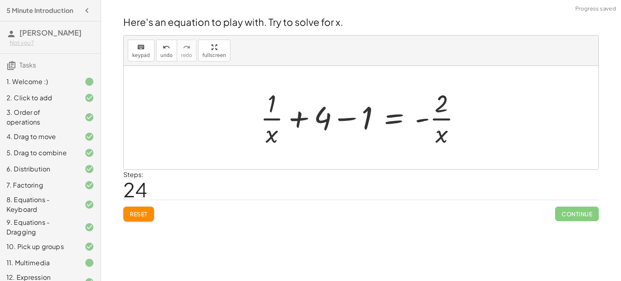
click at [275, 120] on div at bounding box center [363, 118] width 215 height 62
click at [295, 114] on div at bounding box center [363, 118] width 215 height 62
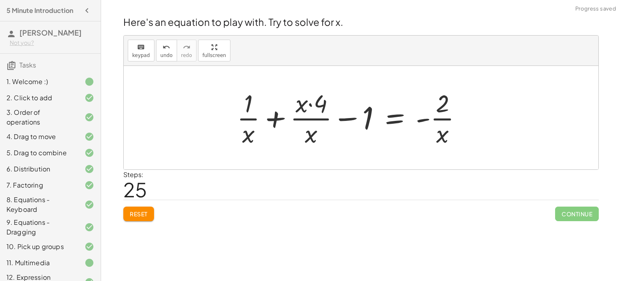
click at [345, 121] on div at bounding box center [352, 118] width 239 height 62
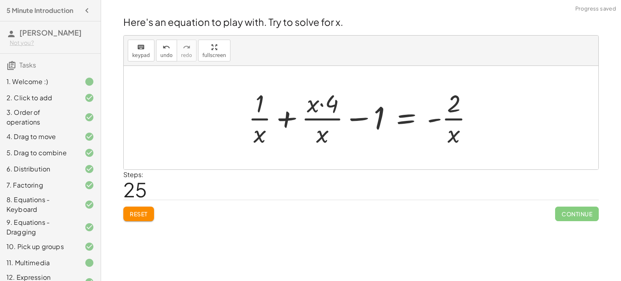
click at [345, 121] on div at bounding box center [363, 118] width 239 height 62
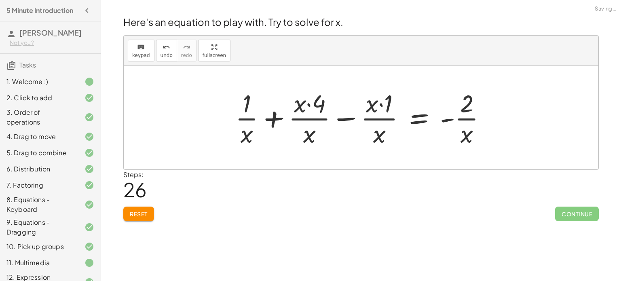
click at [343, 117] on div at bounding box center [364, 118] width 266 height 62
click at [343, 117] on div at bounding box center [374, 118] width 248 height 62
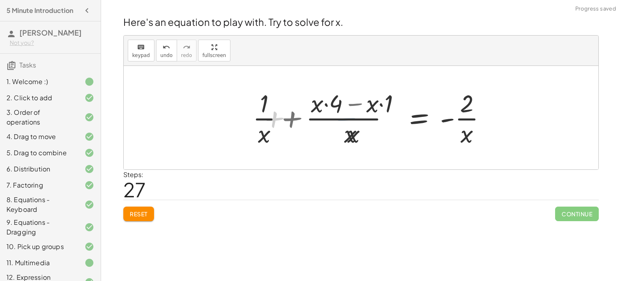
click at [343, 117] on div at bounding box center [374, 118] width 248 height 62
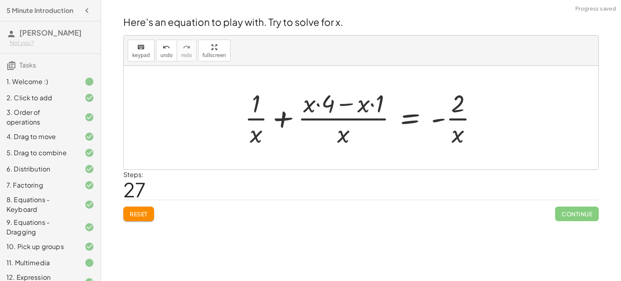
click at [342, 102] on div at bounding box center [365, 118] width 248 height 62
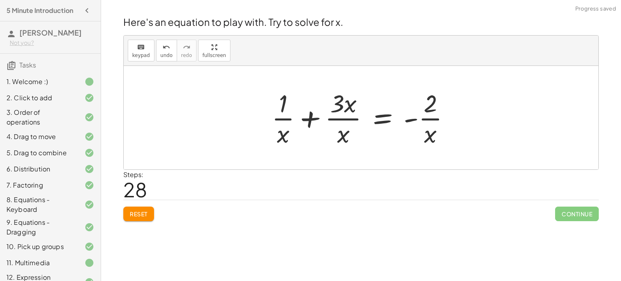
click at [341, 119] on div at bounding box center [364, 118] width 193 height 62
click at [283, 119] on div at bounding box center [364, 118] width 193 height 62
click at [312, 119] on div at bounding box center [364, 118] width 193 height 62
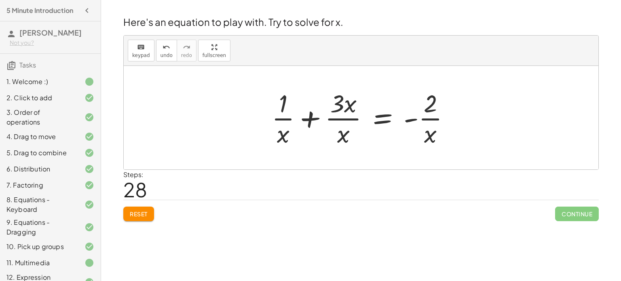
click at [312, 119] on div at bounding box center [364, 118] width 193 height 62
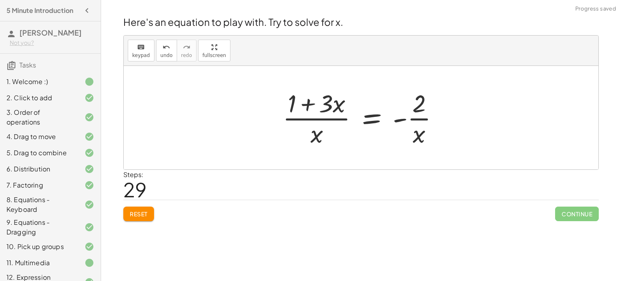
click at [318, 120] on div at bounding box center [364, 118] width 171 height 62
click at [398, 118] on div at bounding box center [364, 118] width 171 height 62
click at [411, 118] on div at bounding box center [364, 118] width 171 height 62
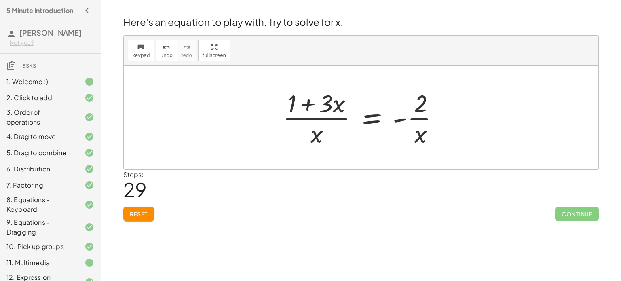
click at [411, 118] on div at bounding box center [364, 118] width 171 height 62
click at [151, 213] on button "Reset" at bounding box center [138, 214] width 31 height 15
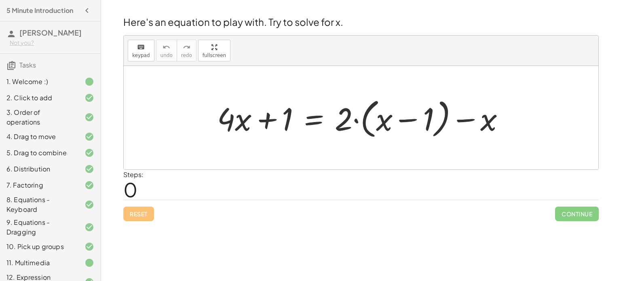
click at [366, 116] on div at bounding box center [364, 118] width 303 height 47
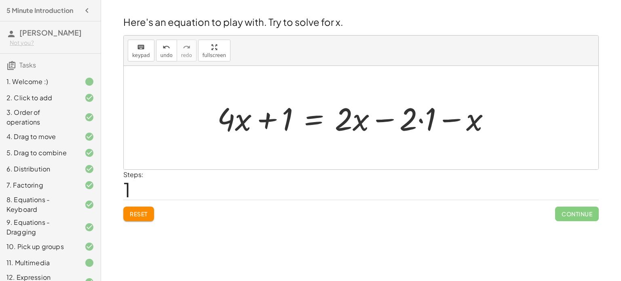
click at [420, 119] on div at bounding box center [357, 118] width 288 height 42
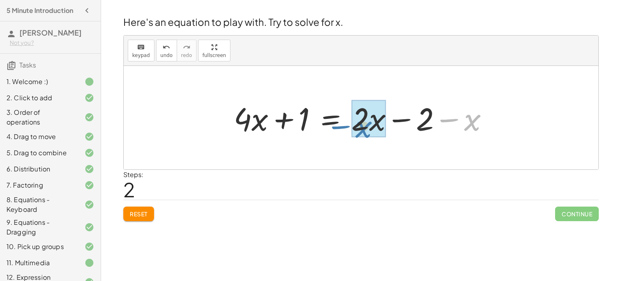
drag, startPoint x: 476, startPoint y: 125, endPoint x: 370, endPoint y: 129, distance: 106.1
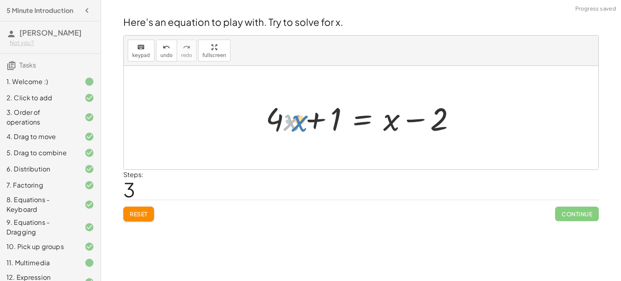
drag, startPoint x: 284, startPoint y: 122, endPoint x: 291, endPoint y: 122, distance: 6.5
click at [291, 122] on div at bounding box center [364, 118] width 205 height 42
drag, startPoint x: 393, startPoint y: 123, endPoint x: 258, endPoint y: 123, distance: 134.7
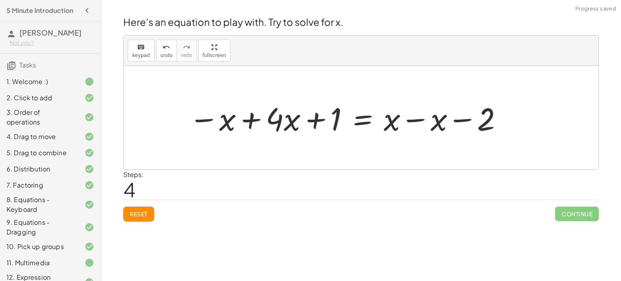
click at [418, 116] on div at bounding box center [346, 118] width 323 height 42
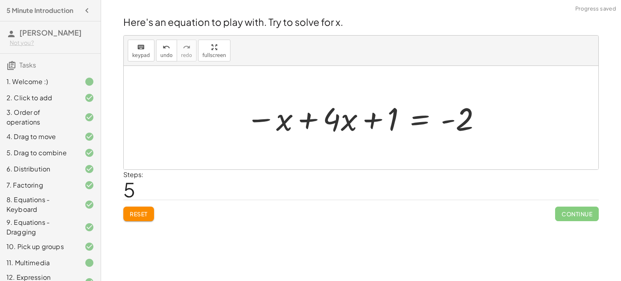
click at [310, 119] on div at bounding box center [364, 118] width 244 height 42
click at [310, 119] on div "+ · 4 · x + 1 = + · 2 · ( + x − 1 ) − x + · 4 · x + 1 = + · 2 · x − · 2 · 1 − x…" at bounding box center [402, 118] width 184 height 46
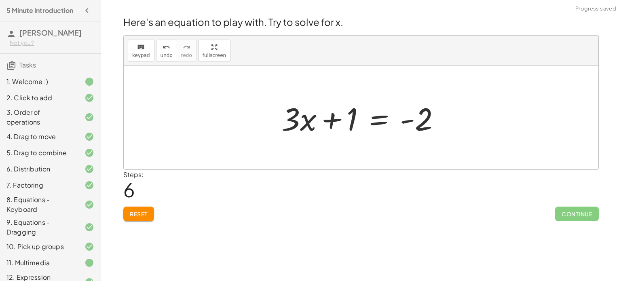
click at [334, 120] on div at bounding box center [363, 118] width 173 height 42
drag, startPoint x: 353, startPoint y: 116, endPoint x: 464, endPoint y: 121, distance: 110.5
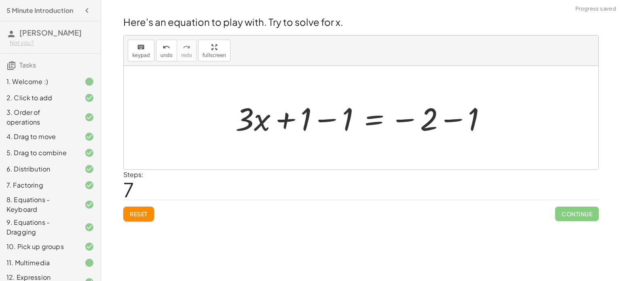
click at [447, 118] on div at bounding box center [364, 118] width 266 height 42
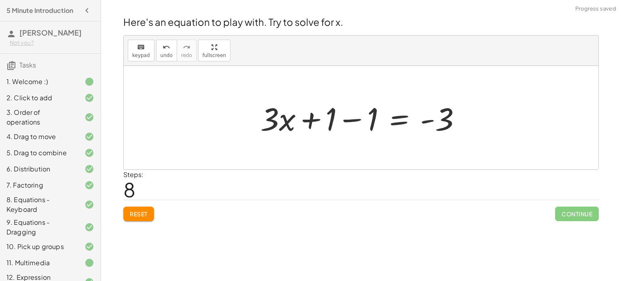
click at [358, 119] on div at bounding box center [364, 118] width 216 height 42
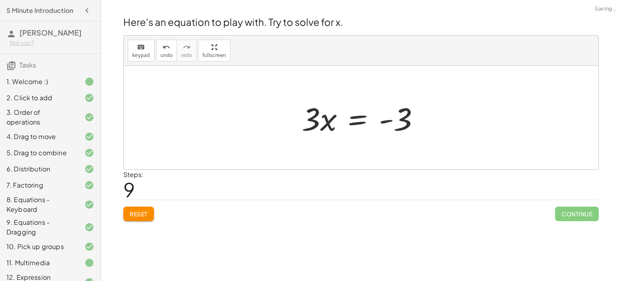
click at [387, 119] on div at bounding box center [364, 118] width 133 height 42
drag, startPoint x: 314, startPoint y: 122, endPoint x: 432, endPoint y: 126, distance: 118.2
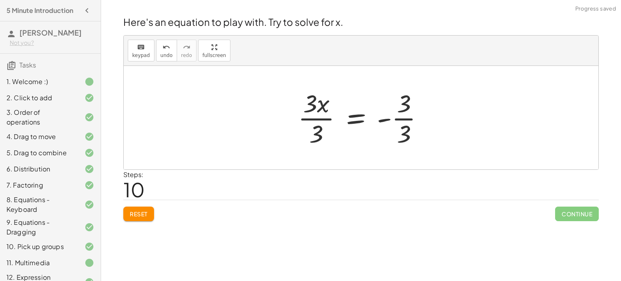
click at [404, 118] on div at bounding box center [364, 118] width 140 height 62
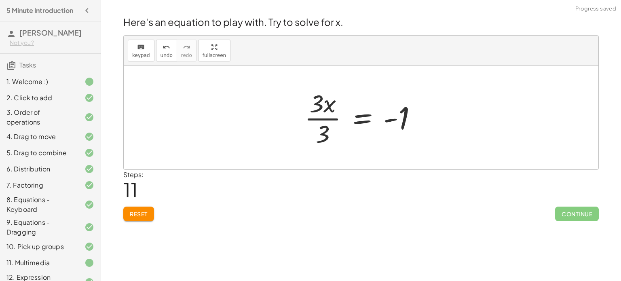
click at [321, 118] on div at bounding box center [363, 118] width 127 height 62
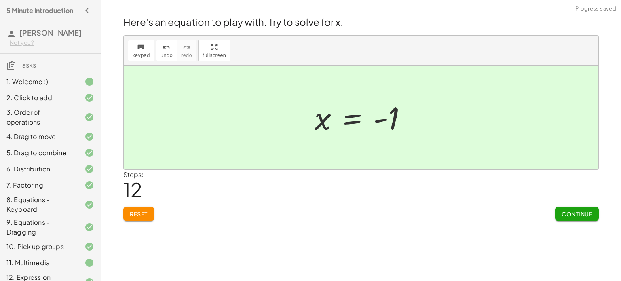
click at [579, 210] on span "Continue" at bounding box center [577, 213] width 31 height 7
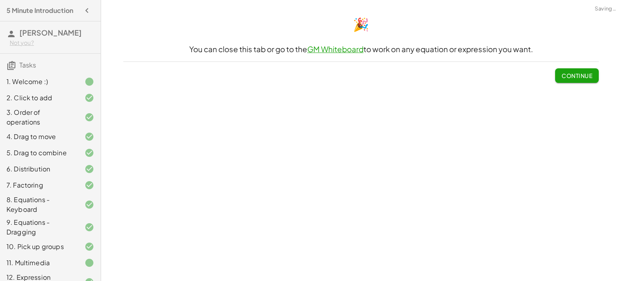
click at [568, 70] on button "Continue" at bounding box center [577, 75] width 44 height 15
